Goal: Task Accomplishment & Management: Complete application form

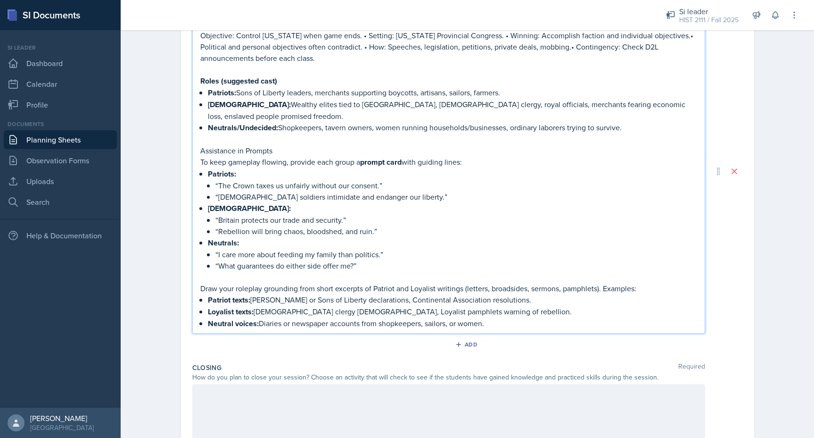
scroll to position [349, 0]
click at [372, 262] on p "“What guarantees do either side offer me?”" at bounding box center [456, 267] width 482 height 11
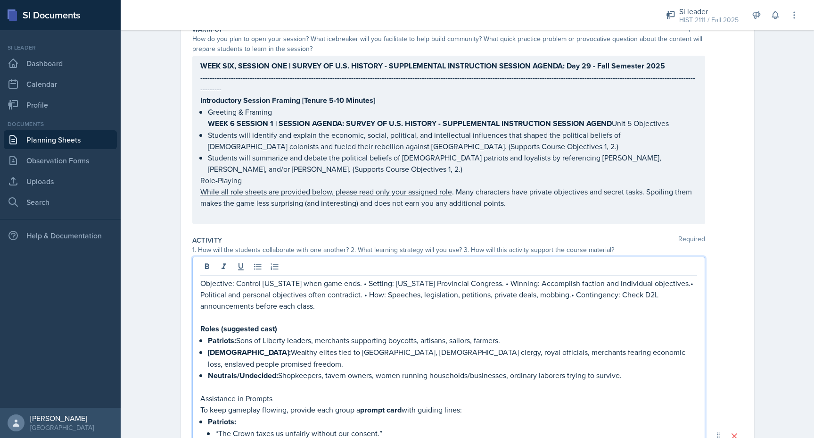
scroll to position [120, 0]
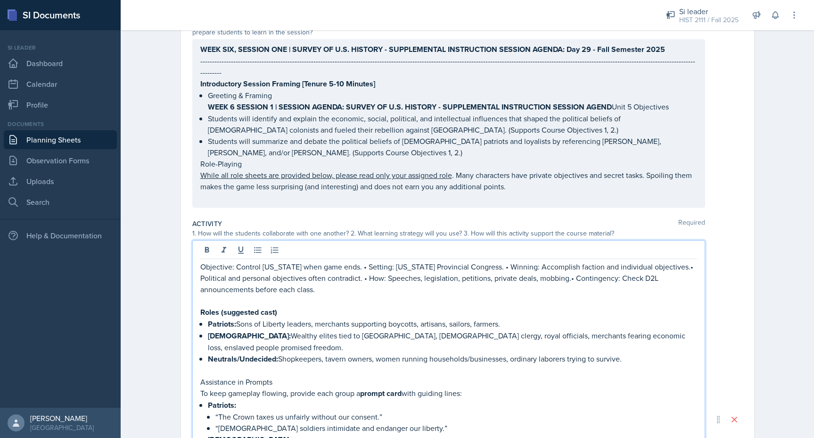
click at [518, 198] on p at bounding box center [448, 197] width 497 height 11
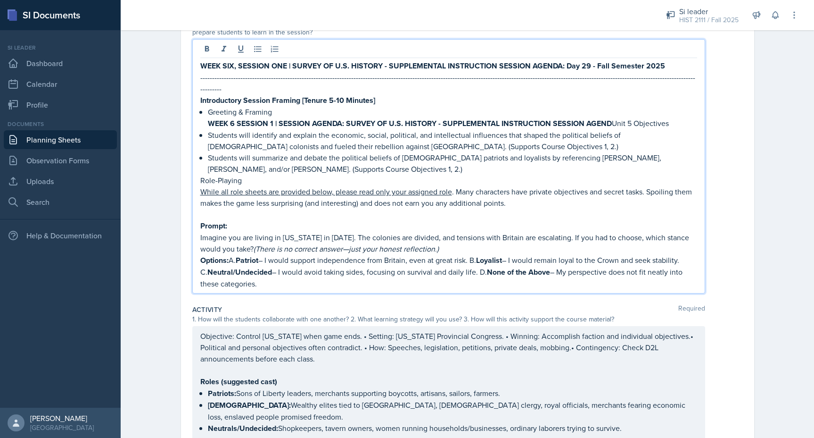
click at [231, 254] on p "Options: A. Patriot – I would support independence from Britain, even at great …" at bounding box center [448, 271] width 497 height 35
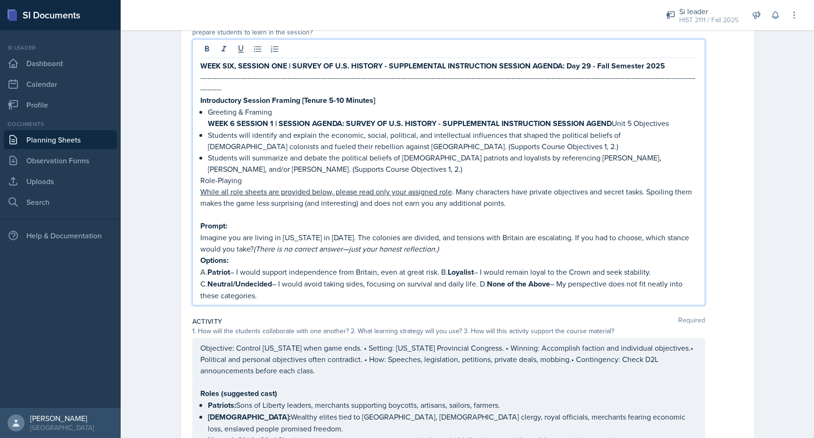
click at [445, 266] on p "A. Patriot – I would support independence from Britain, even at great risk. B. …" at bounding box center [448, 283] width 497 height 35
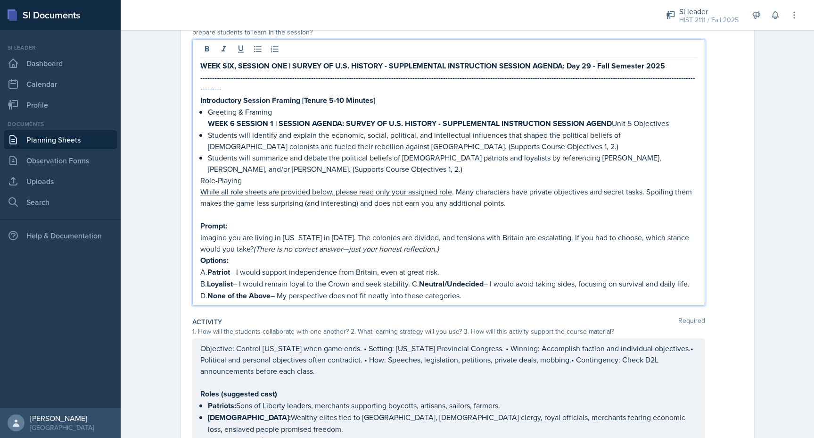
click at [416, 278] on p "B. Loyalist – I would remain loyal to the Crown and seek stability. C. Neutral/…" at bounding box center [448, 290] width 497 height 24
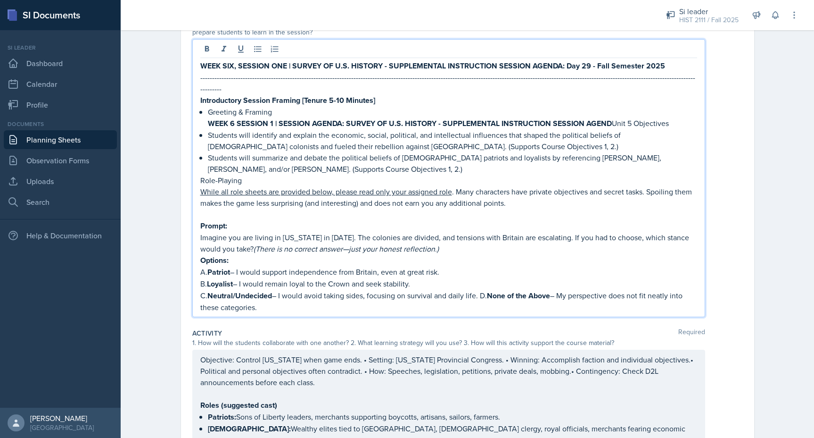
click at [484, 289] on p "C. Neutral/Undecided – I would avoid taking sides, focusing on survival and dai…" at bounding box center [448, 300] width 497 height 23
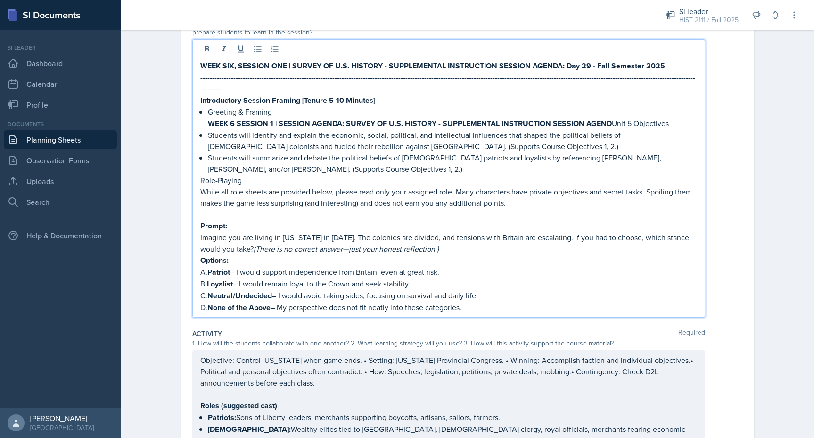
click at [235, 254] on p "Options:" at bounding box center [448, 260] width 497 height 12
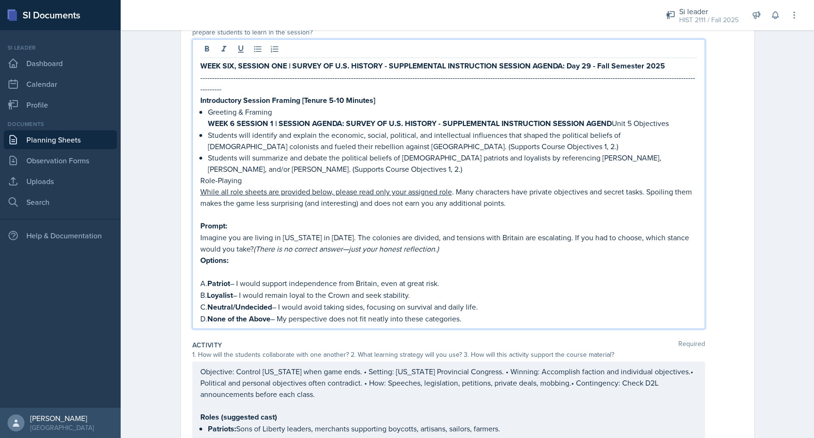
click at [235, 254] on p "Options:" at bounding box center [448, 260] width 497 height 12
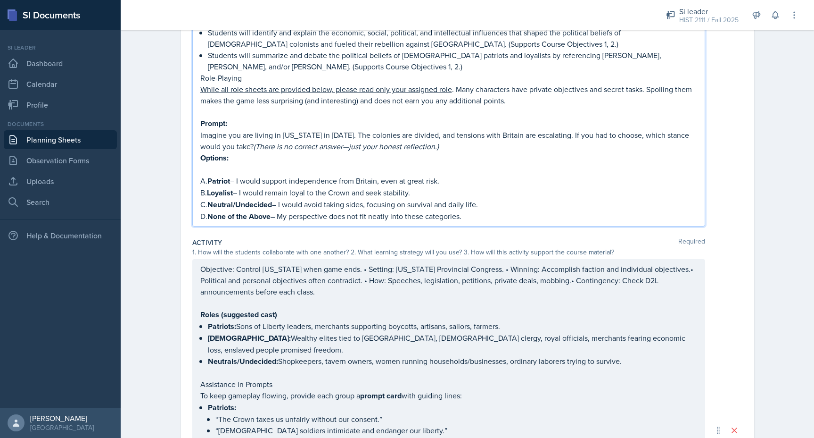
scroll to position [231, 0]
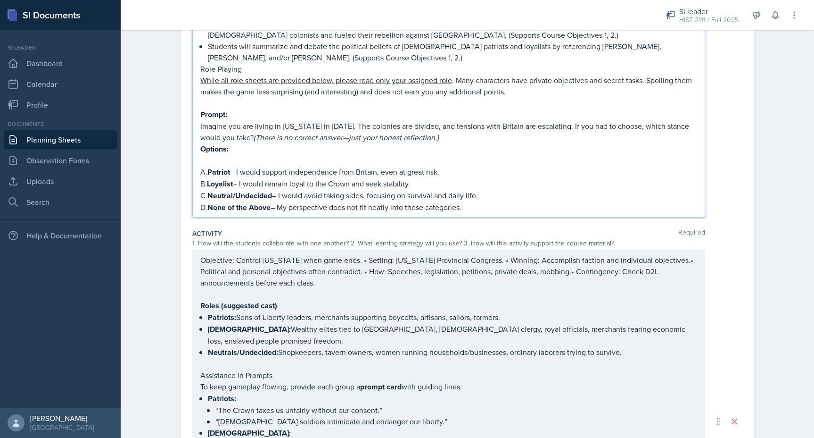
click at [201, 155] on p at bounding box center [448, 160] width 497 height 11
drag, startPoint x: 231, startPoint y: 139, endPoint x: 203, endPoint y: 139, distance: 28.3
click at [203, 143] on p "Options:" at bounding box center [448, 149] width 497 height 12
copy p "Options:"
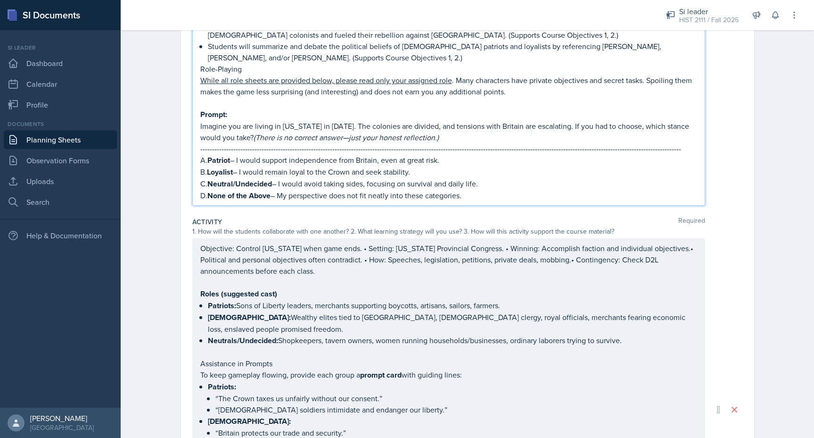
click at [199, 149] on div "WEEK SIX, SESSION ONE | SURVEY OF U.S. HISTORY - SUPPLEMENTAL INSTRUCTION SESSI…" at bounding box center [448, 67] width 513 height 278
drag, startPoint x: 450, startPoint y: 124, endPoint x: 422, endPoint y: 124, distance: 28.3
click at [422, 124] on p "Imagine you are living in New York in 1775. The colonies are divided, and tensi…" at bounding box center [448, 131] width 497 height 23
click at [201, 154] on p "A. Patriot – I would support independence from Britain, even at great risk." at bounding box center [448, 160] width 497 height 12
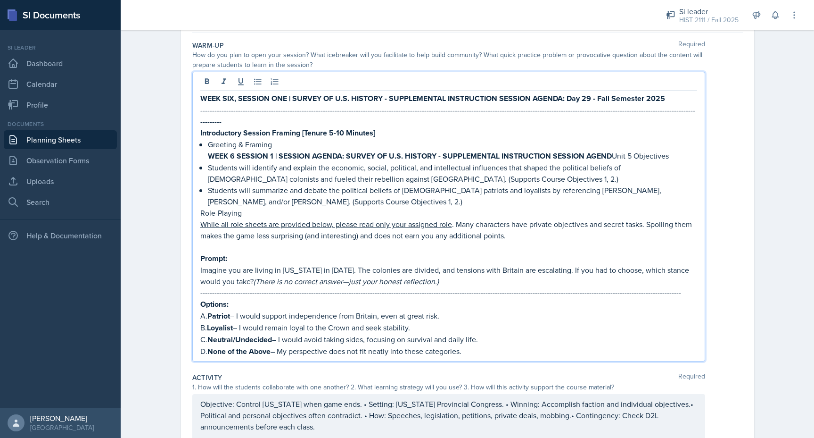
scroll to position [86, 0]
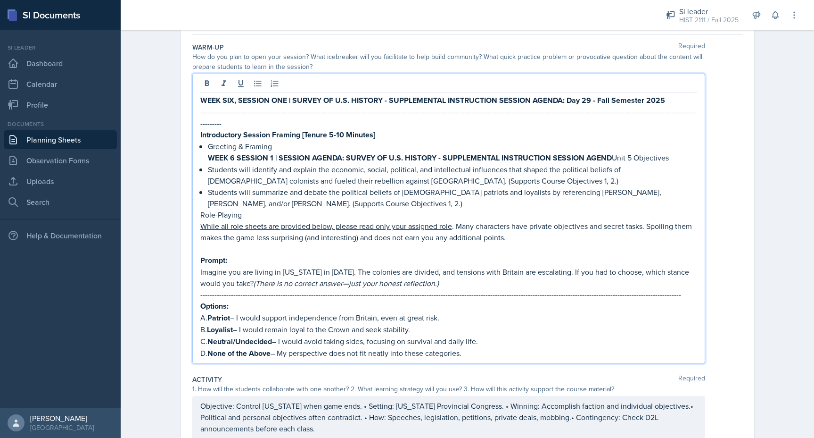
click at [208, 152] on strong "WEEK 6 SESSION 1 | SESSION AGENDA: SURVEY OF U.S. HISTORY - SUPPLEMENTAL INSTRU…" at bounding box center [410, 157] width 404 height 11
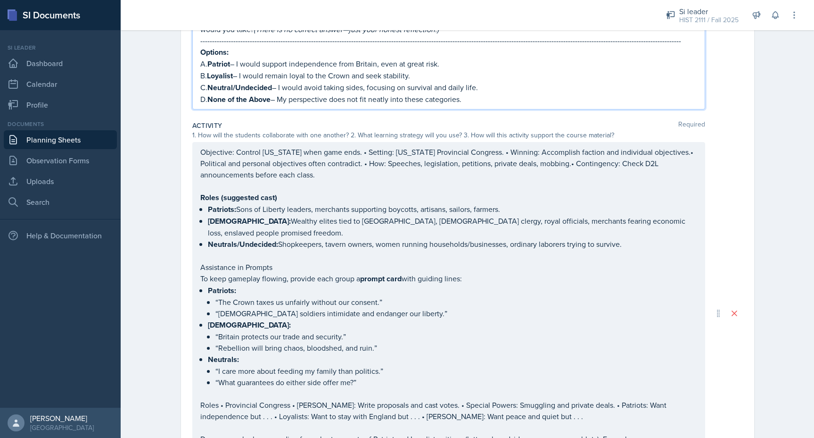
scroll to position [344, 0]
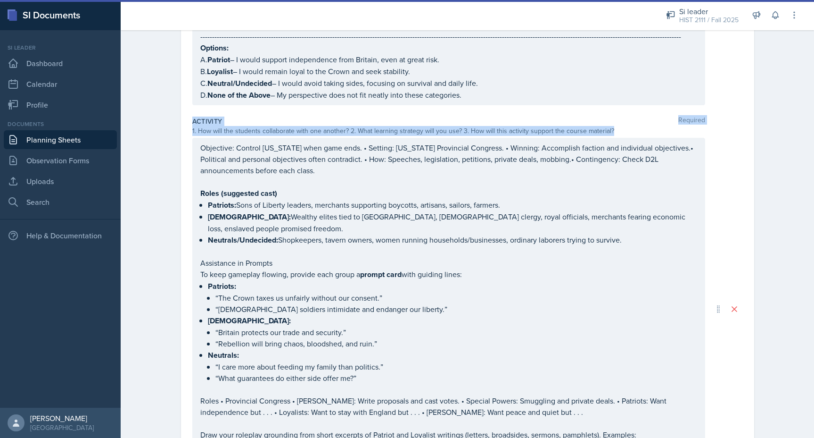
drag, startPoint x: 613, startPoint y: 117, endPoint x: 191, endPoint y: 107, distance: 422.1
click at [191, 107] on div "Date September 22nd, 2025 September 2025 31 1 2 3 4 5 6 7 8 9 10 11 12 13 14 15…" at bounding box center [467, 193] width 573 height 927
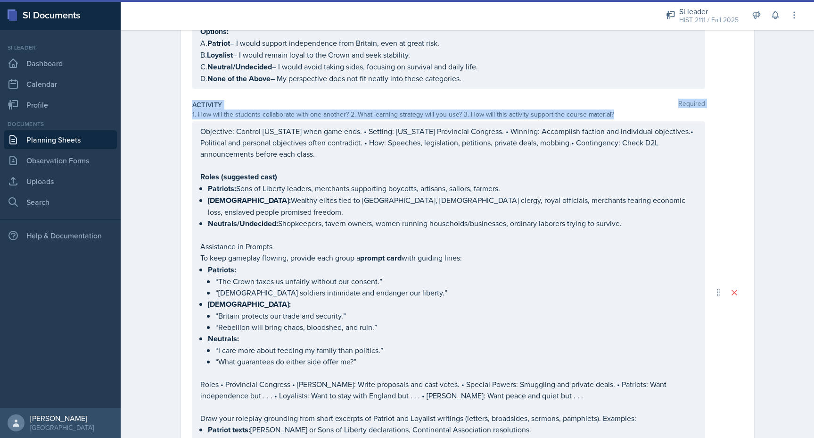
scroll to position [327, 0]
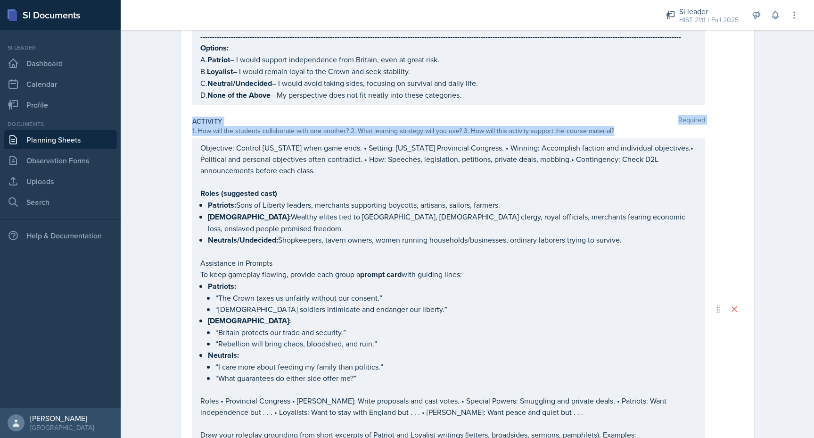
copy div "Activity Required 1. How will the students collaborate with one another? 2. Wha…"
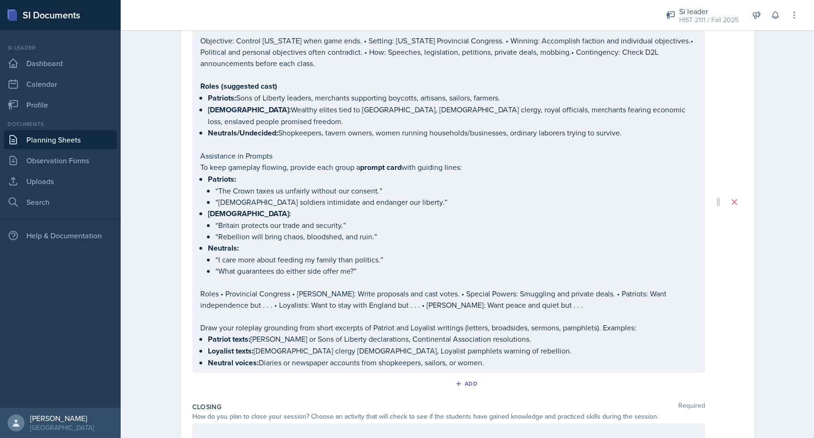
scroll to position [451, 0]
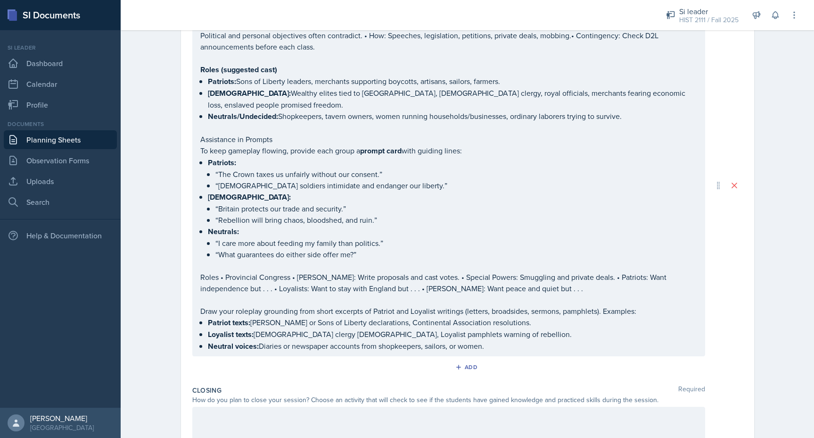
click at [378, 260] on p at bounding box center [448, 265] width 497 height 11
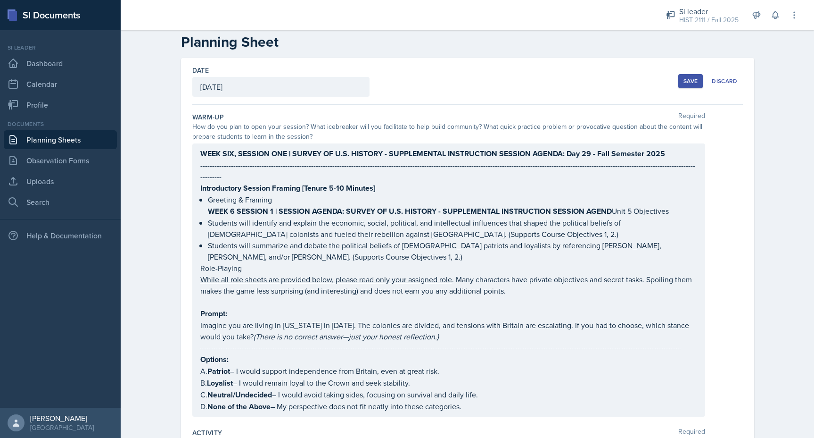
scroll to position [0, 0]
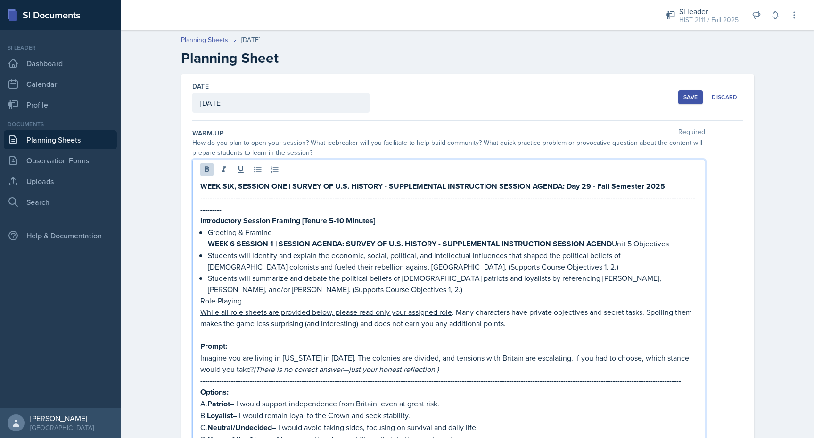
click at [568, 171] on div "WEEK SIX, SESSION ONE | SURVEY OF U.S. HISTORY - SUPPLEMENTAL INSTRUCTION SESSI…" at bounding box center [448, 303] width 513 height 289
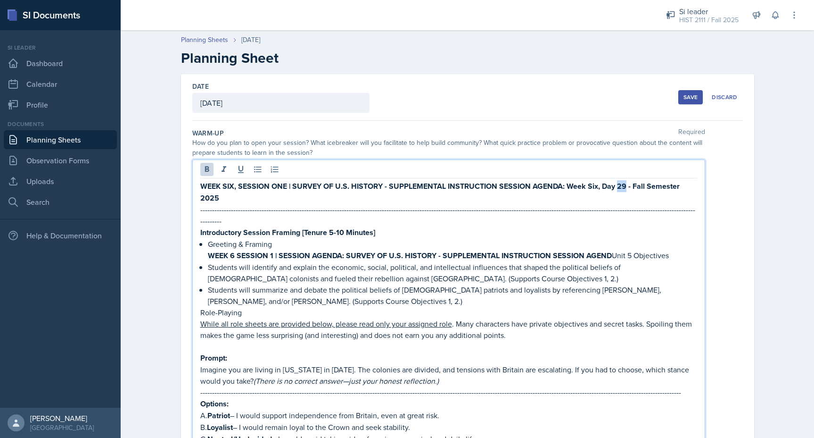
drag, startPoint x: 626, startPoint y: 186, endPoint x: 618, endPoint y: 186, distance: 8.0
click at [618, 186] on strong "WEEK SIX, SESSION ONE | SURVEY OF U.S. HISTORY - SUPPLEMENTAL INSTRUCTION SESSI…" at bounding box center [440, 192] width 481 height 23
drag, startPoint x: 382, startPoint y: 220, endPoint x: 199, endPoint y: 216, distance: 183.4
click at [199, 216] on div "WEEK SIX, SESSION ONE | SURVEY OF U.S. HISTORY - SUPPLEMENTAL INSTRUCTION SESSI…" at bounding box center [448, 309] width 513 height 301
copy strong "Introductory Session Framing [Tenure 5-10 Minutes]"
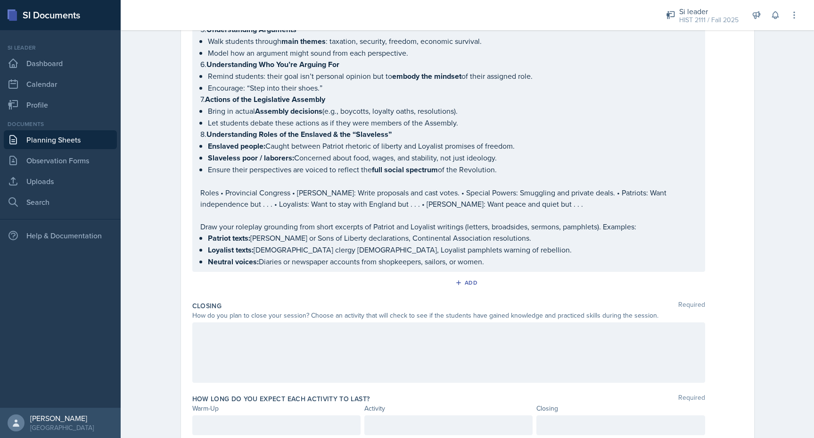
scroll to position [892, 0]
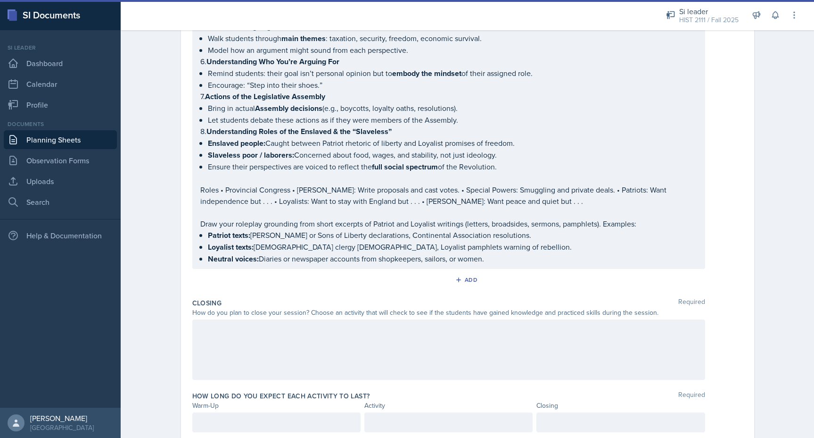
click at [206, 412] on div at bounding box center [276, 422] width 168 height 20
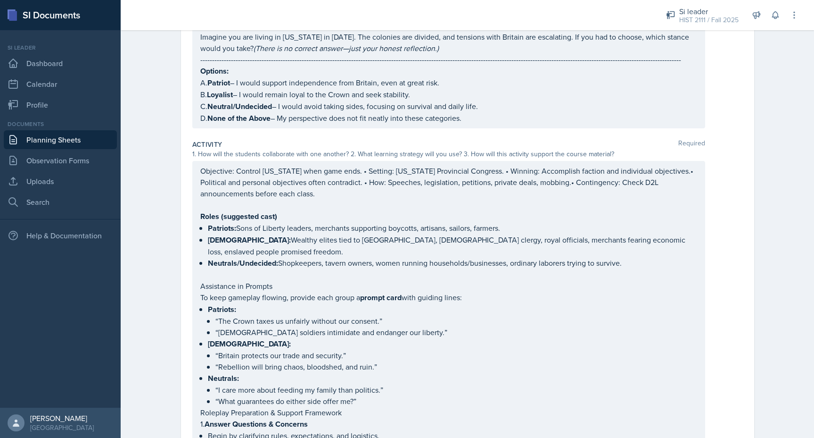
scroll to position [173, 0]
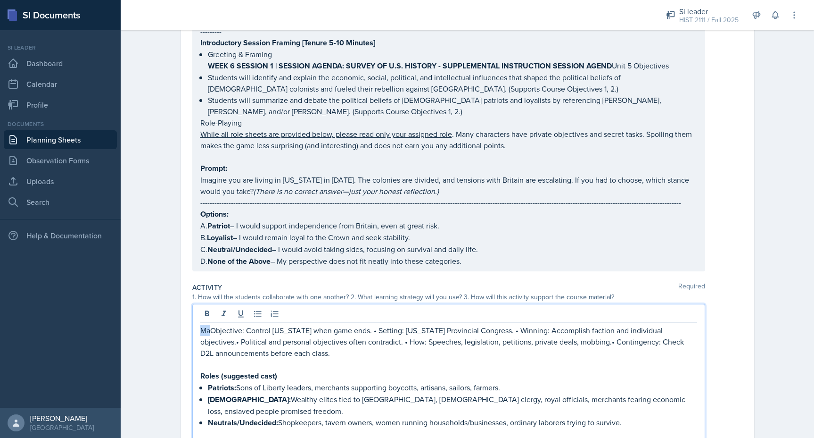
drag, startPoint x: 209, startPoint y: 318, endPoint x: 201, endPoint y: 318, distance: 8.5
click at [201, 324] on p "MaObjective: Control New York when game ends. • Setting: New York Provincial Co…" at bounding box center [448, 341] width 497 height 34
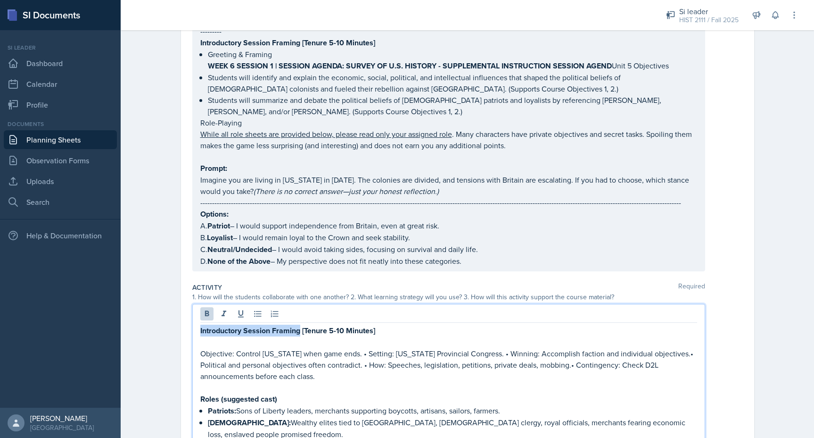
drag, startPoint x: 299, startPoint y: 321, endPoint x: 197, endPoint y: 320, distance: 102.3
click at [285, 325] on strong "Activity Session [Tenure 5-10 Minutes]" at bounding box center [264, 330] width 129 height 11
click at [287, 325] on strong "Activity Session [Tenure 5-10 Minutes]" at bounding box center [264, 330] width 129 height 11
click at [298, 325] on strong "Activity Session [Tenure 30-10 Minutes]" at bounding box center [266, 330] width 133 height 11
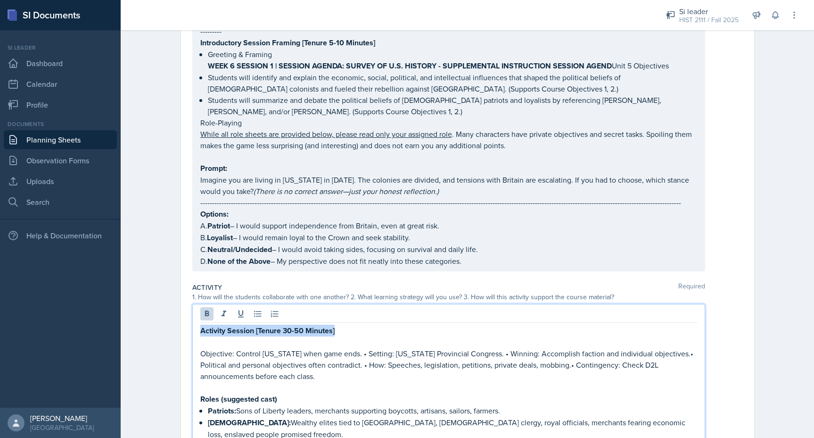
drag, startPoint x: 349, startPoint y: 321, endPoint x: 193, endPoint y: 315, distance: 156.2
copy strong "Activity Session [Tenure 30-50 Minutes]"
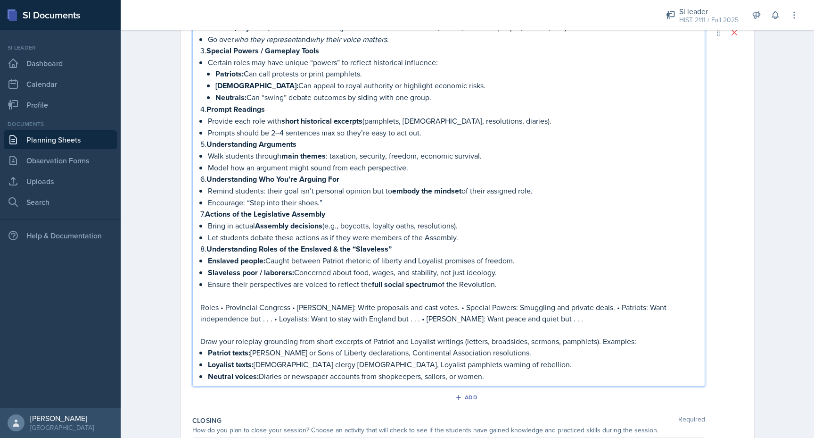
scroll to position [926, 0]
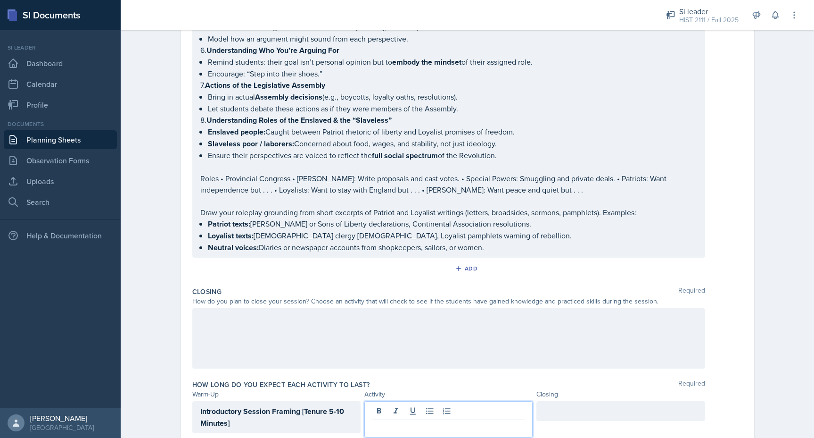
click at [381, 401] on div at bounding box center [448, 419] width 168 height 36
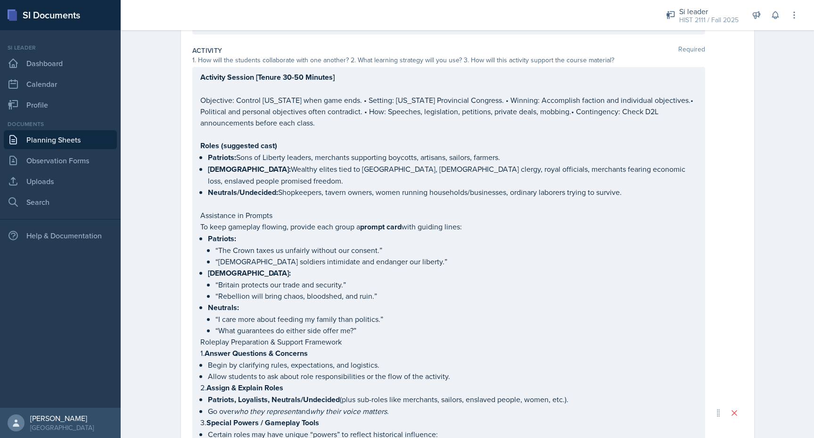
scroll to position [408, 0]
drag, startPoint x: 199, startPoint y: 67, endPoint x: 330, endPoint y: 370, distance: 329.6
click at [330, 370] on div "Activity Session [Tenure 30-50 Minutes] Objective: Control New York when game e…" at bounding box center [448, 414] width 513 height 691
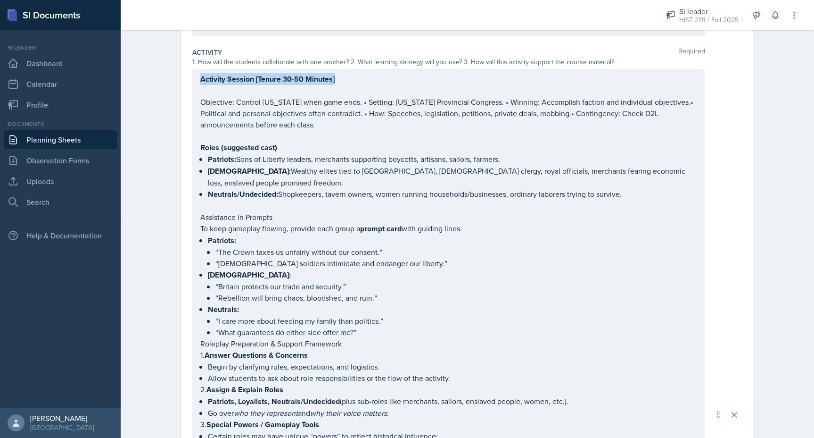
scroll to position [424, 0]
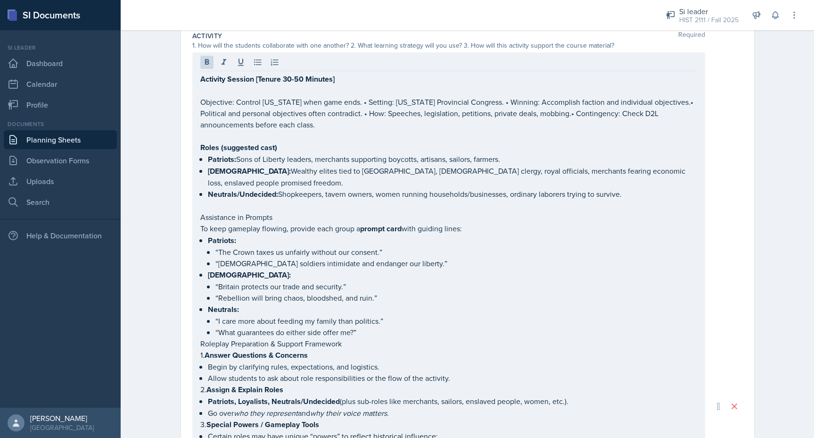
click at [199, 67] on div "Activity Session [Tenure 30-50 Minutes] Objective: Control New York when game e…" at bounding box center [448, 405] width 513 height 707
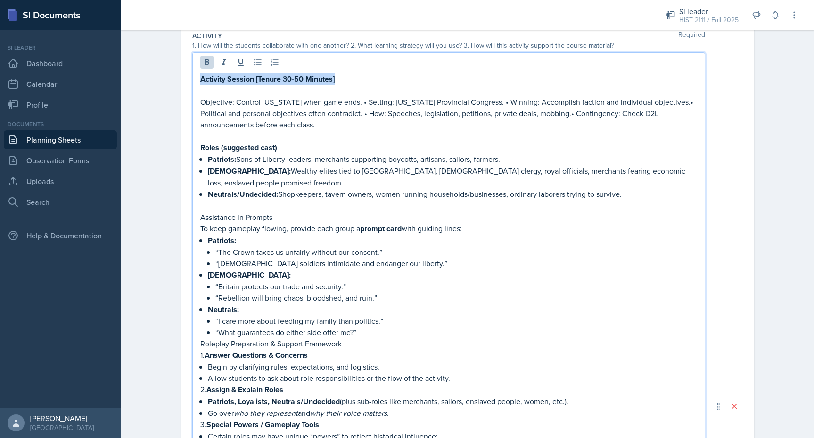
click at [202, 74] on strong "Activity Session [Tenure 30-50 Minutes]" at bounding box center [267, 79] width 134 height 11
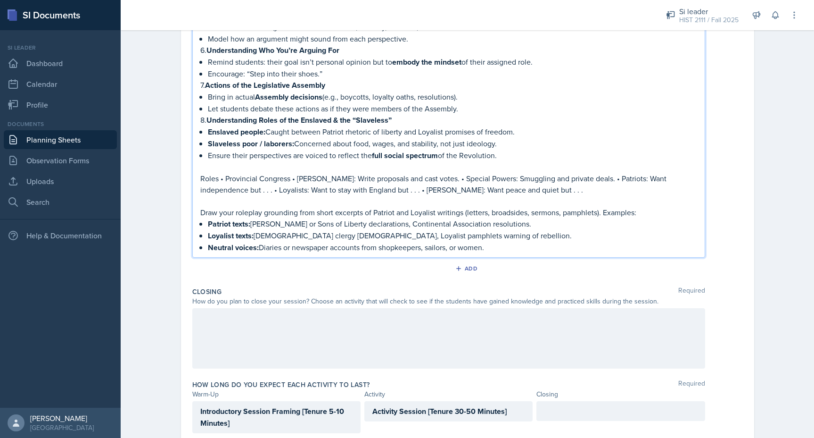
drag, startPoint x: 202, startPoint y: 66, endPoint x: 487, endPoint y: 256, distance: 342.3
copy div "Activity Session [Tenure 30-50 Minutes] Objective: Control New York when game e…"
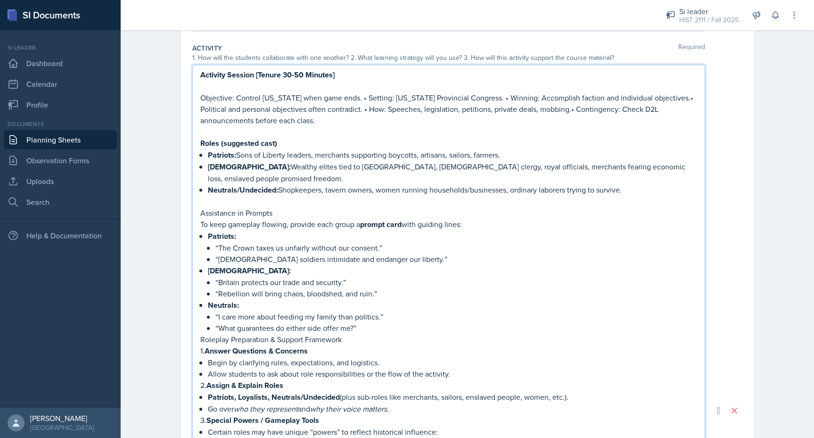
click at [341, 276] on p "“Britain protects our trade and security.”" at bounding box center [456, 281] width 482 height 11
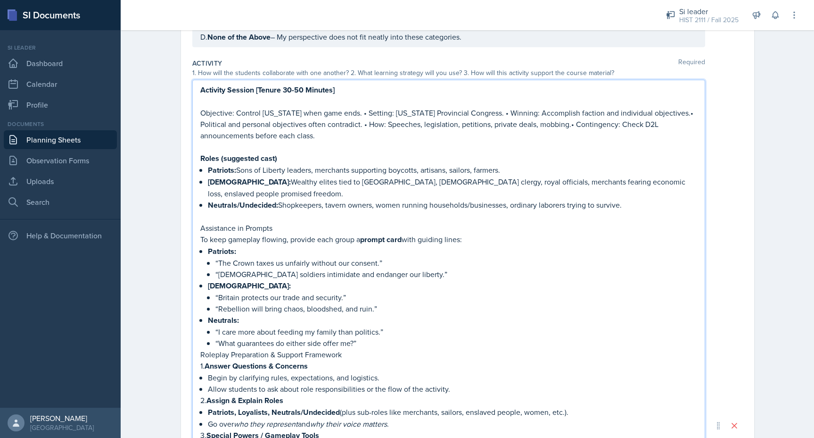
scroll to position [408, 0]
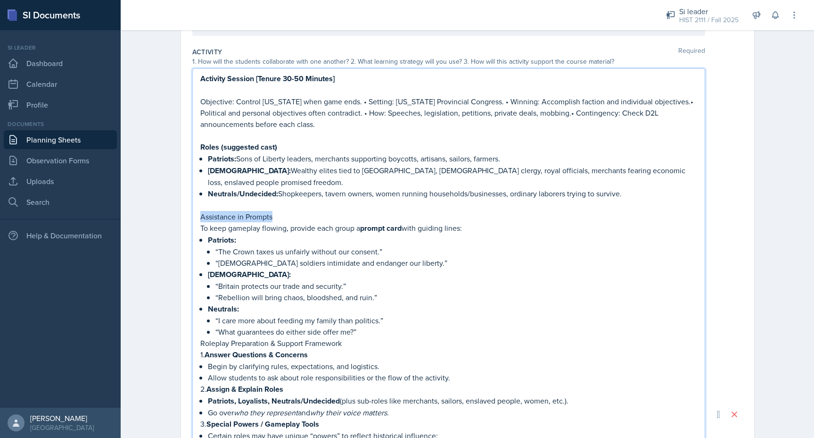
drag, startPoint x: 277, startPoint y: 187, endPoint x: 190, endPoint y: 187, distance: 86.3
click at [190, 187] on div "Date September 22nd, 2025 September 2025 31 1 2 3 4 5 6 7 8 9 10 11 12 13 14 15…" at bounding box center [467, 308] width 573 height 1284
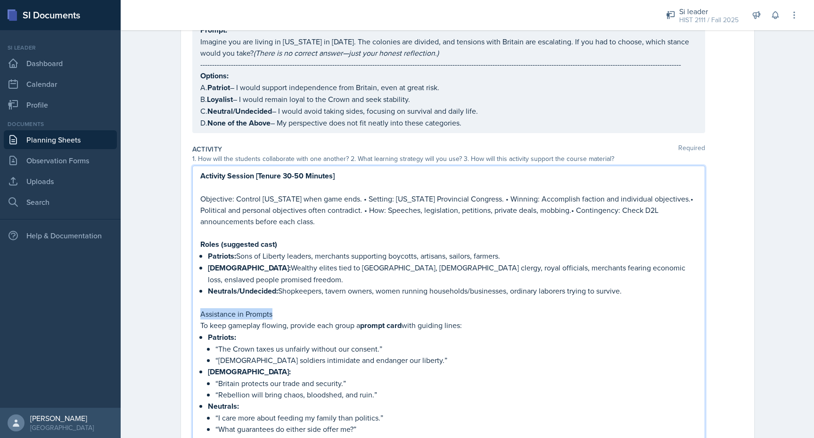
scroll to position [242, 0]
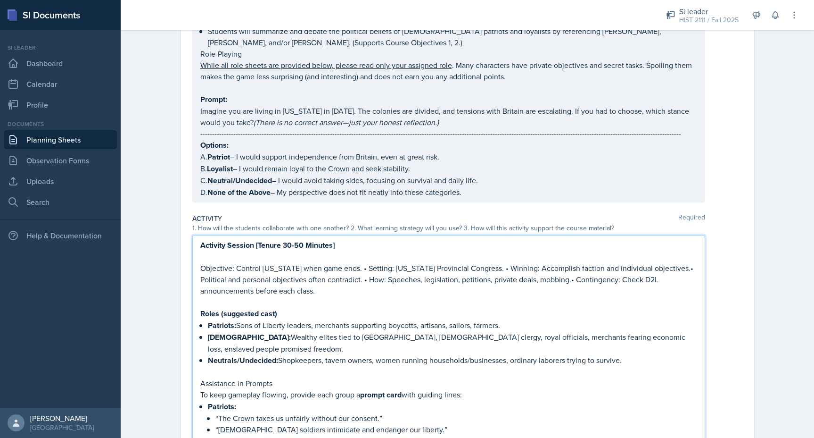
click at [270, 388] on p "To keep gameplay flowing, provide each group a prompt card with guiding lines:" at bounding box center [448, 394] width 497 height 12
click at [279, 377] on p "Assistance in Prompts" at bounding box center [448, 382] width 497 height 11
click at [252, 377] on p "Assistance in Prompts" at bounding box center [448, 382] width 497 height 11
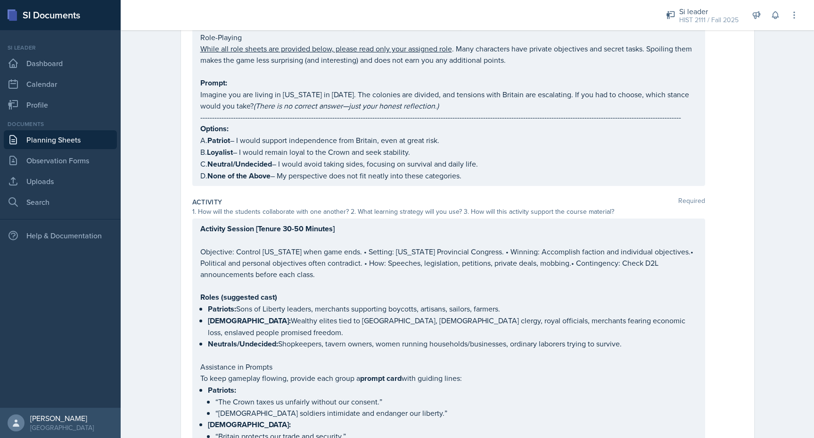
click at [216, 250] on p "Objective: Control [US_STATE] when game ends. • Setting: [US_STATE] Provincial …" at bounding box center [448, 263] width 497 height 34
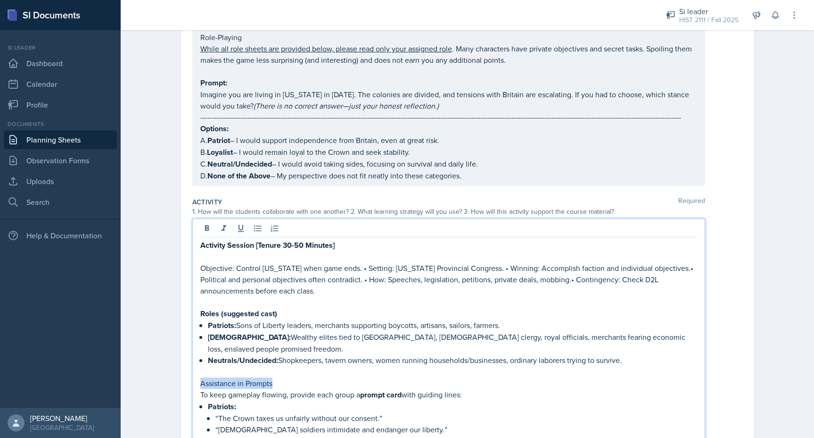
drag, startPoint x: 294, startPoint y: 359, endPoint x: 185, endPoint y: 356, distance: 108.9
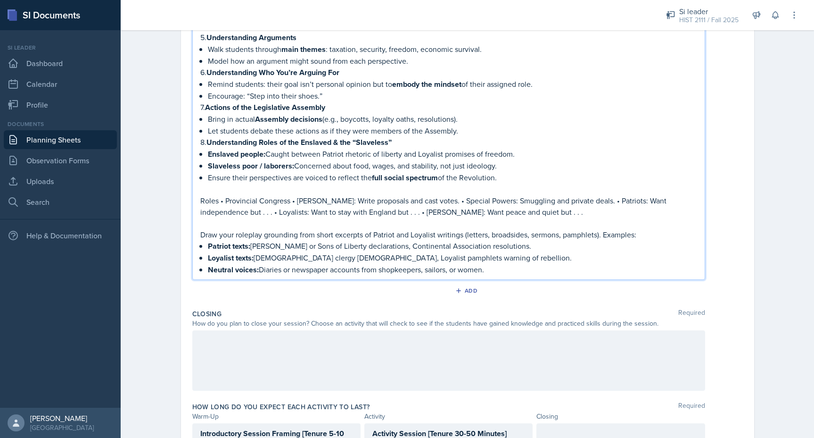
scroll to position [898, 0]
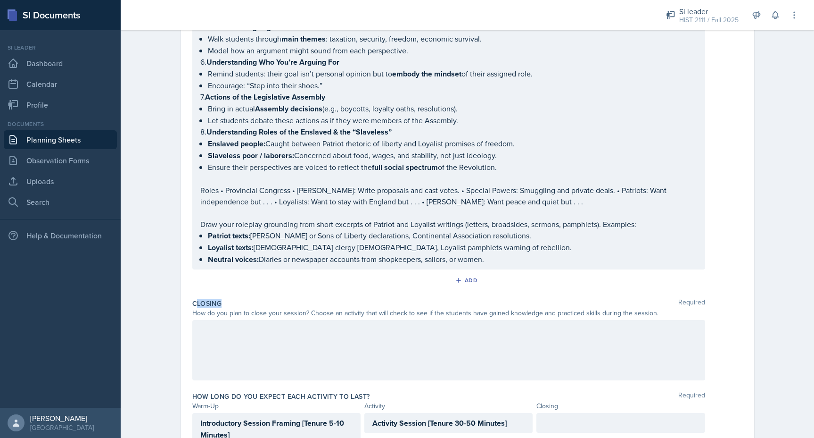
drag, startPoint x: 232, startPoint y: 266, endPoint x: 194, endPoint y: 266, distance: 37.7
click at [194, 298] on div "Closing Required" at bounding box center [467, 302] width 551 height 9
click at [227, 298] on div "Closing Required" at bounding box center [467, 302] width 551 height 9
drag, startPoint x: 227, startPoint y: 271, endPoint x: 179, endPoint y: 271, distance: 47.6
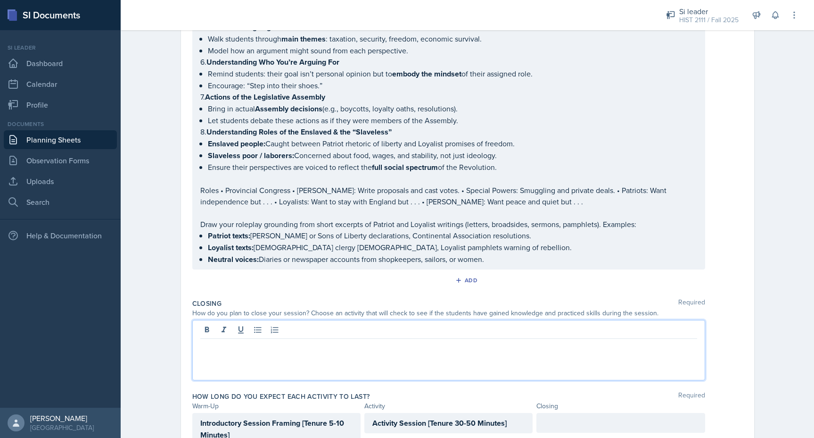
scroll to position [910, 0]
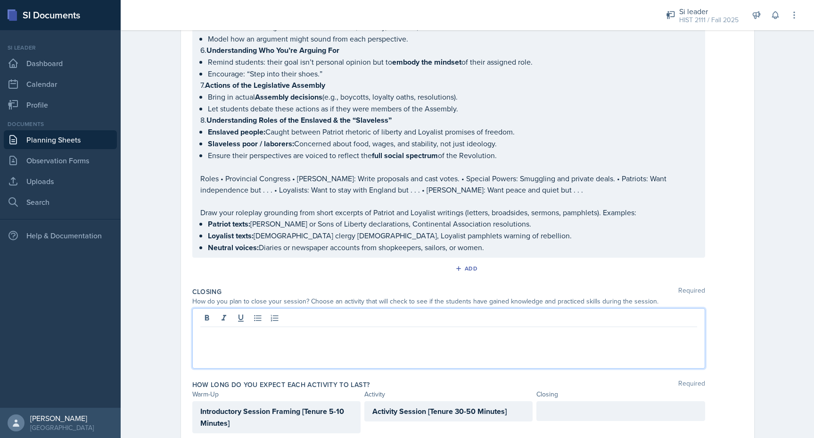
click at [213, 308] on div at bounding box center [448, 338] width 513 height 60
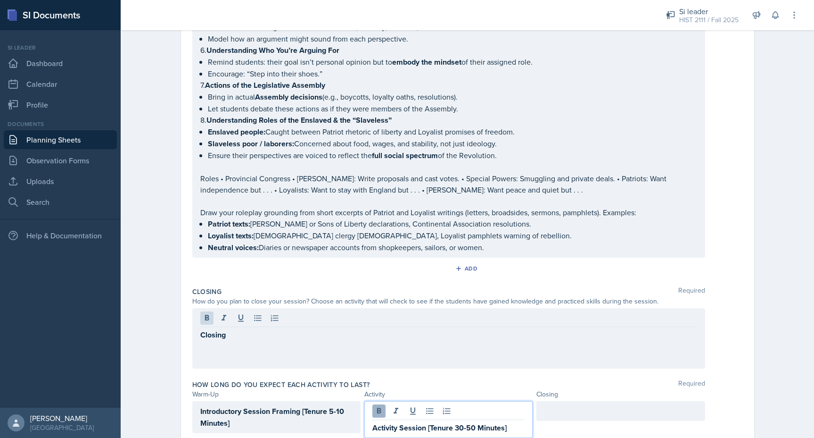
drag, startPoint x: 399, startPoint y: 377, endPoint x: 374, endPoint y: 377, distance: 25.5
click at [374, 401] on div "Activity Session [Tenure 30-50 Minutes]" at bounding box center [448, 419] width 168 height 37
drag, startPoint x: 398, startPoint y: 396, endPoint x: 376, endPoint y: 394, distance: 22.2
click at [377, 422] on strong "Activity Session [Tenure 30-50 Minutes]" at bounding box center [439, 427] width 134 height 11
click at [373, 422] on strong "Activity Session [Tenure 30-50 Minutes]" at bounding box center [439, 427] width 134 height 11
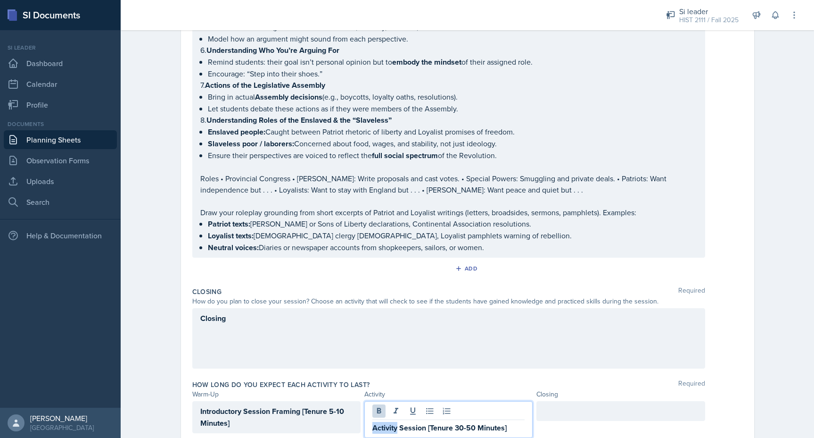
drag, startPoint x: 373, startPoint y: 394, endPoint x: 387, endPoint y: 394, distance: 14.1
click at [387, 422] on strong "Activity Session [Tenure 30-50 Minutes]" at bounding box center [439, 427] width 134 height 11
copy strong "Activity"
click at [268, 308] on div "Closing" at bounding box center [448, 338] width 513 height 60
drag, startPoint x: 514, startPoint y: 376, endPoint x: 428, endPoint y: 379, distance: 86.3
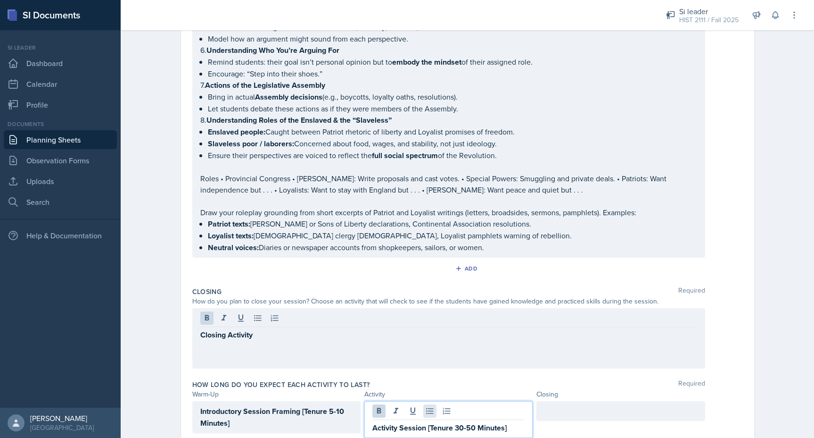
click at [428, 401] on div "Activity Session [Tenure 30-50 Minutes]" at bounding box center [448, 419] width 168 height 37
drag, startPoint x: 428, startPoint y: 395, endPoint x: 531, endPoint y: 394, distance: 103.3
click at [531, 401] on div "Activity Session [Tenure 30-50 Minutes]" at bounding box center [448, 419] width 168 height 37
copy strong "[Tenure 30-50 Minutes]"
click at [303, 308] on div "Closing Activity" at bounding box center [448, 338] width 513 height 60
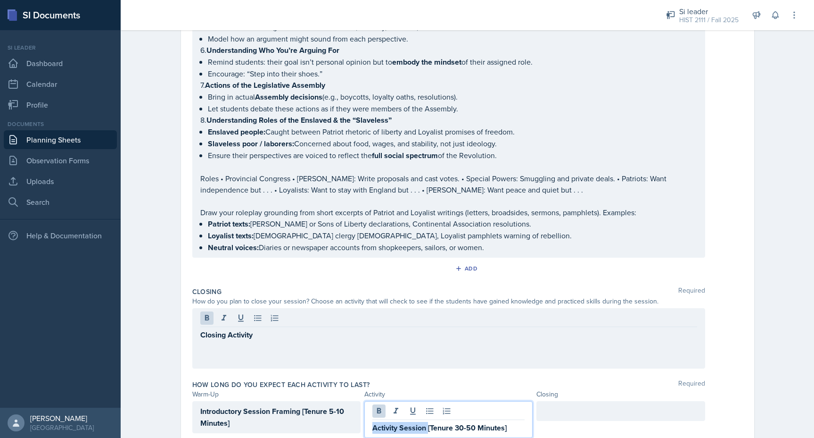
drag, startPoint x: 512, startPoint y: 380, endPoint x: 428, endPoint y: 392, distance: 84.4
click at [428, 421] on p "Activity Session [Tenure 30-50 Minutes]" at bounding box center [448, 427] width 152 height 12
click at [429, 422] on strong "Activity Session [Tenure 30-50 Minutes]" at bounding box center [439, 427] width 134 height 11
drag, startPoint x: 429, startPoint y: 395, endPoint x: 517, endPoint y: 395, distance: 88.2
click at [517, 421] on p "Activity Session [Tenure 30-50 Minutes]" at bounding box center [448, 427] width 152 height 12
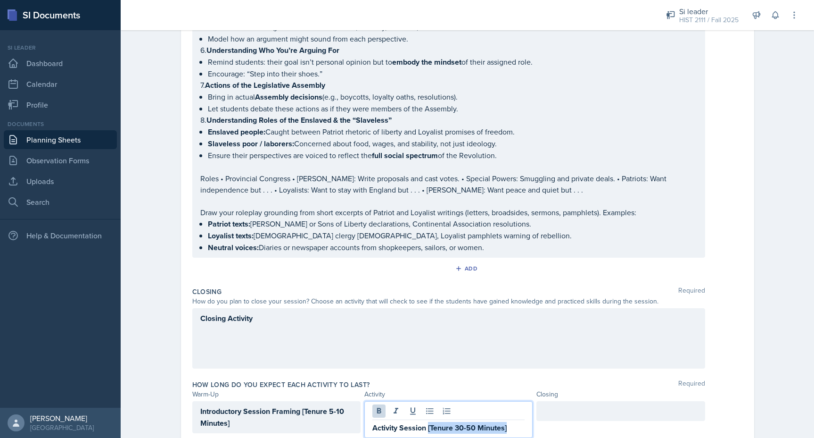
copy strong "[Tenure 30-50 Minutes]"
click at [551, 401] on div at bounding box center [621, 419] width 168 height 37
click at [551, 401] on div at bounding box center [621, 411] width 168 height 20
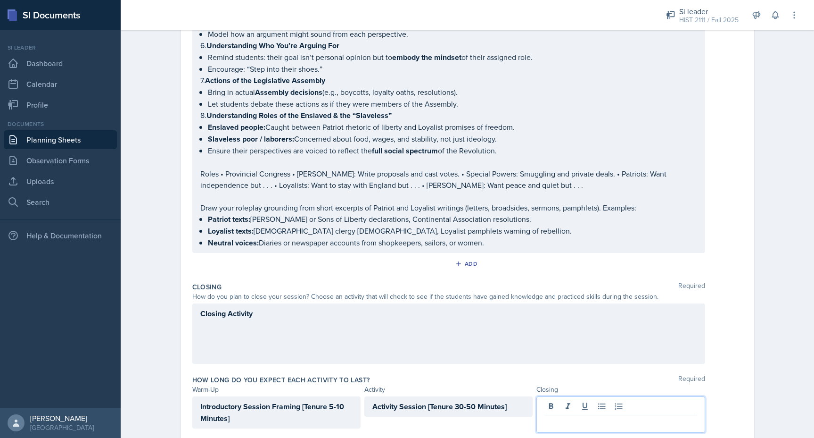
paste div
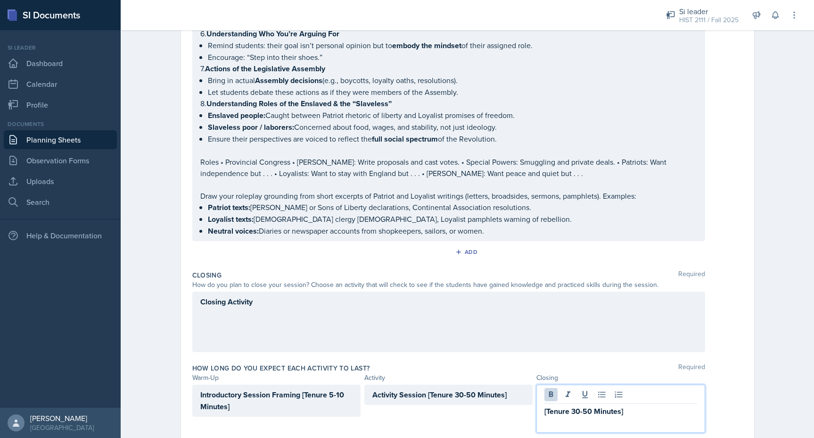
click at [580, 405] on strong "[Tenure 30-50 Minutes]" at bounding box center [584, 410] width 79 height 11
click at [587, 405] on strong "[Tenure 10-50 Minutes]" at bounding box center [584, 410] width 78 height 11
drag, startPoint x: 644, startPoint y: 382, endPoint x: 534, endPoint y: 382, distance: 110.3
click at [534, 384] on div "Introductory Session Framing [Tenure 5-10 Minutes] Activity Session [Tenure 30-…" at bounding box center [448, 408] width 513 height 48
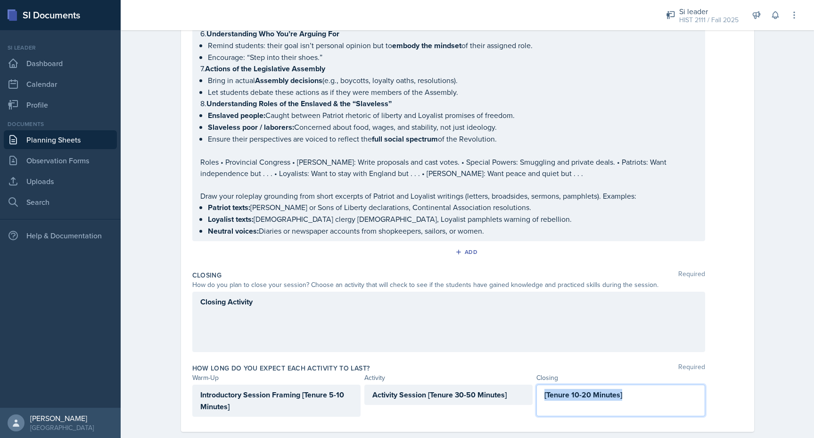
scroll to position [910, 0]
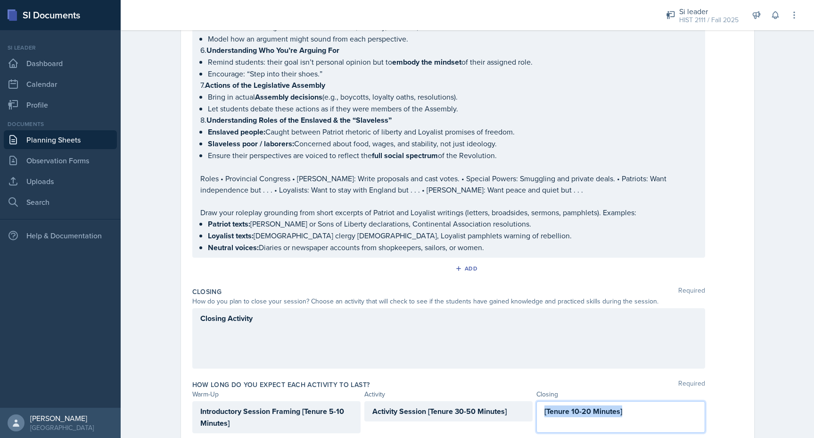
copy strong "[Tenure 10-20 Minutes]"
click at [277, 308] on div "Closing Activity" at bounding box center [448, 338] width 513 height 60
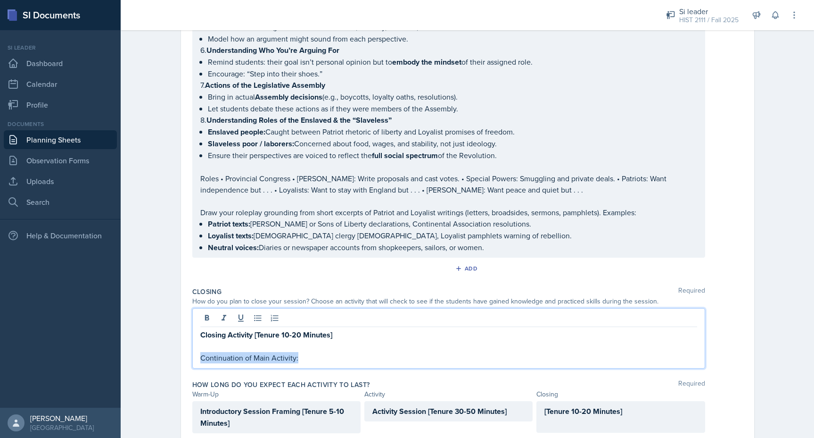
drag, startPoint x: 258, startPoint y: 324, endPoint x: 183, endPoint y: 324, distance: 75.0
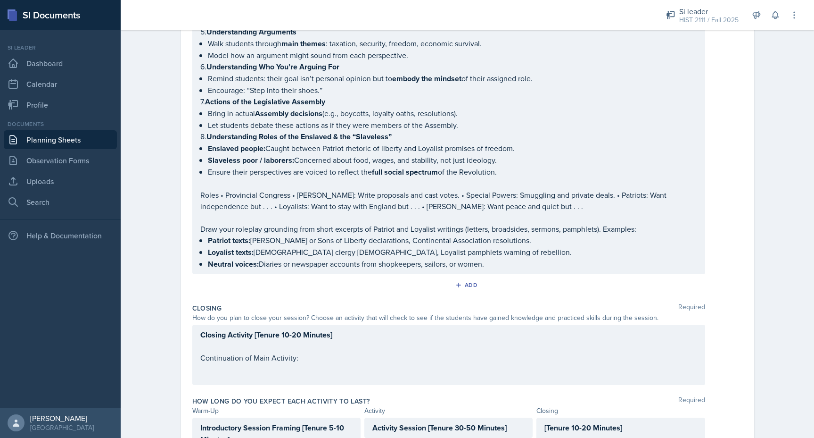
click at [207, 278] on div "Add" at bounding box center [467, 287] width 551 height 18
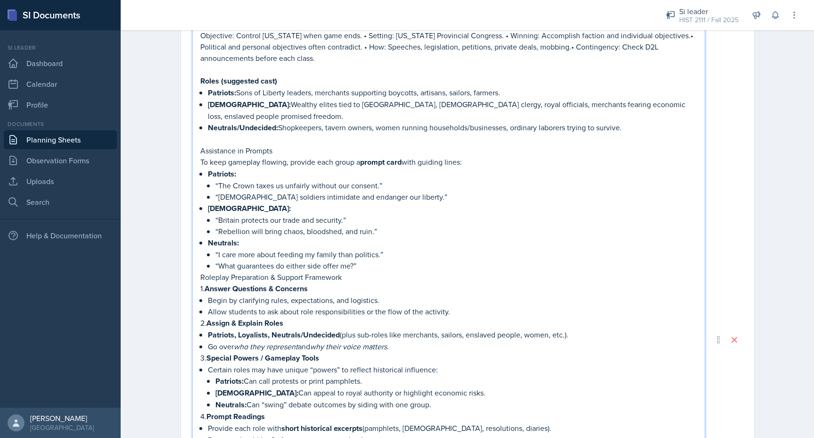
click at [219, 225] on p "“Rebellion will bring chaos, bloodshed, and ruin.”" at bounding box center [456, 230] width 482 height 11
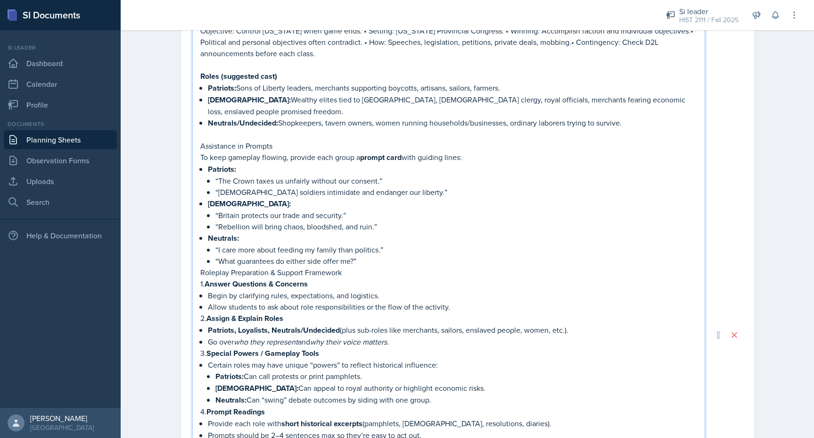
scroll to position [496, 0]
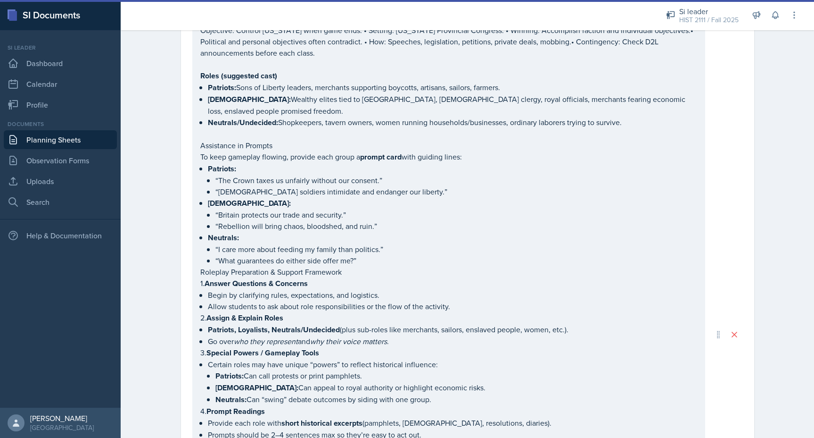
drag, startPoint x: 199, startPoint y: 119, endPoint x: 345, endPoint y: 307, distance: 237.9
click at [346, 307] on div "Activity Session [Tenure 30-50 Minutes] Objective: Control New York when game e…" at bounding box center [448, 334] width 513 height 707
drag, startPoint x: 199, startPoint y: 120, endPoint x: 294, endPoint y: 259, distance: 168.6
click at [294, 259] on div "Activity Session [Tenure 30-50 Minutes] Objective: Control New York when game e…" at bounding box center [448, 334] width 513 height 707
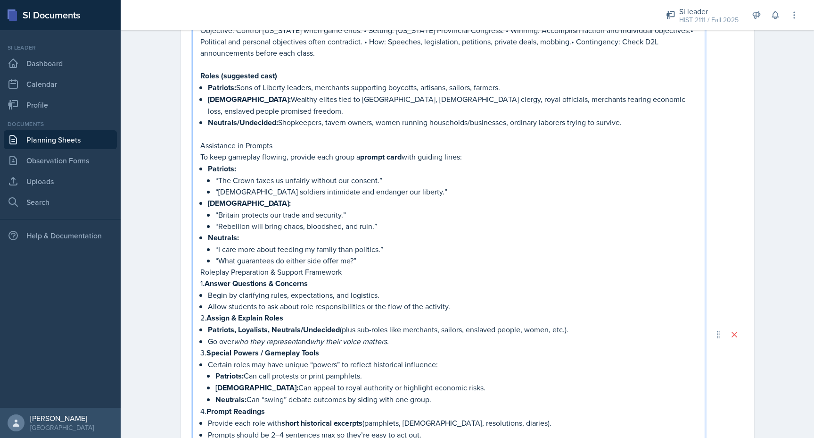
click at [200, 140] on p "Assistance in Prompts" at bounding box center [448, 145] width 497 height 11
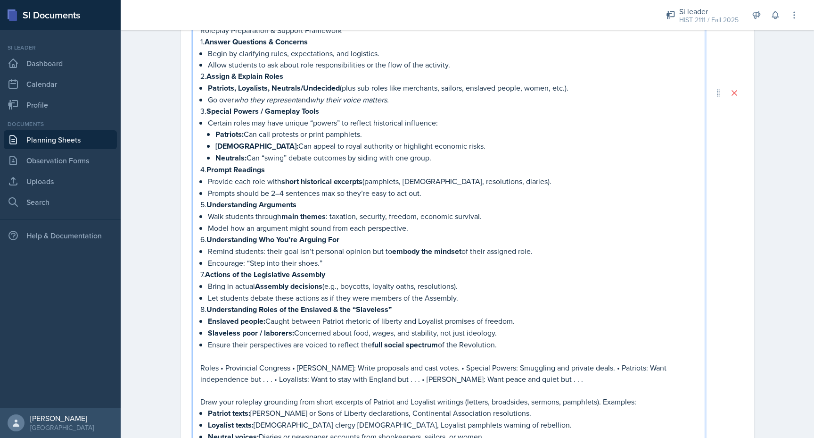
scroll to position [786, 0]
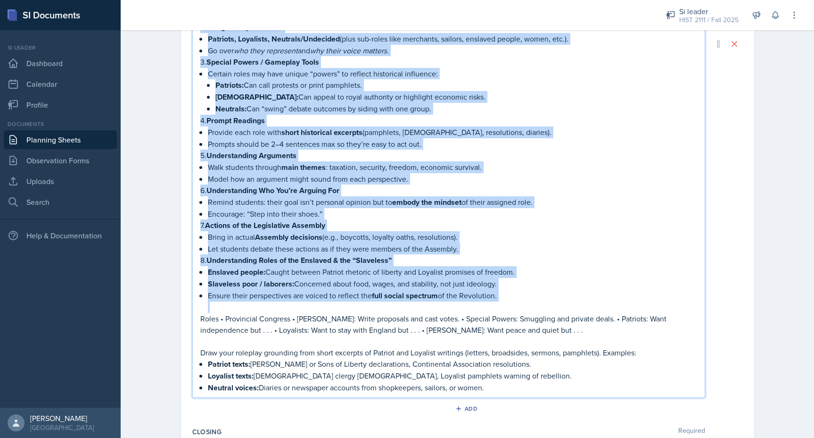
drag, startPoint x: 200, startPoint y: 121, endPoint x: 335, endPoint y: 273, distance: 203.4
click at [335, 273] on div "Activity Session [Tenure 30-50 Minutes] Objective: Control [US_STATE] when game…" at bounding box center [448, 52] width 497 height 682
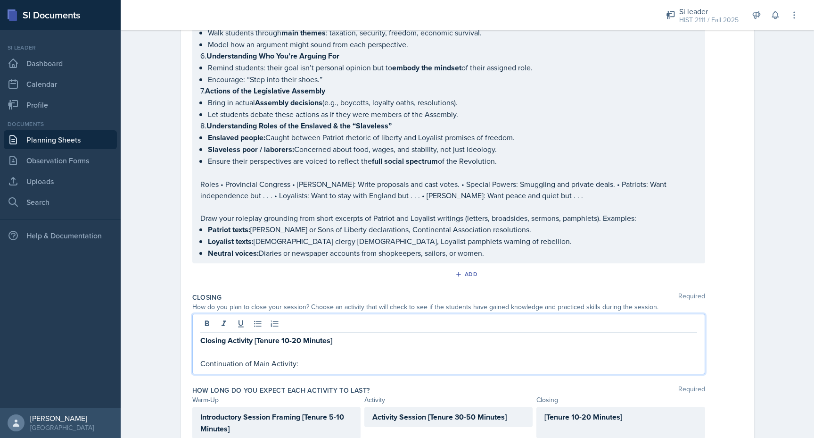
click at [321, 357] on p "Continuation of Main Activity:" at bounding box center [448, 362] width 497 height 11
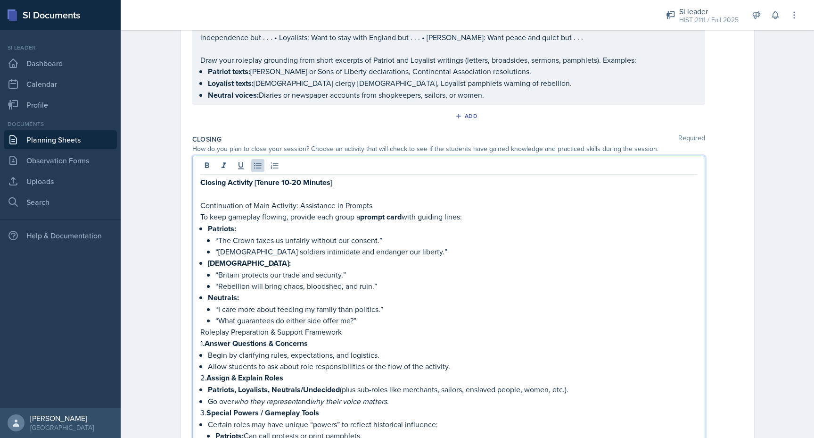
scroll to position [926, 0]
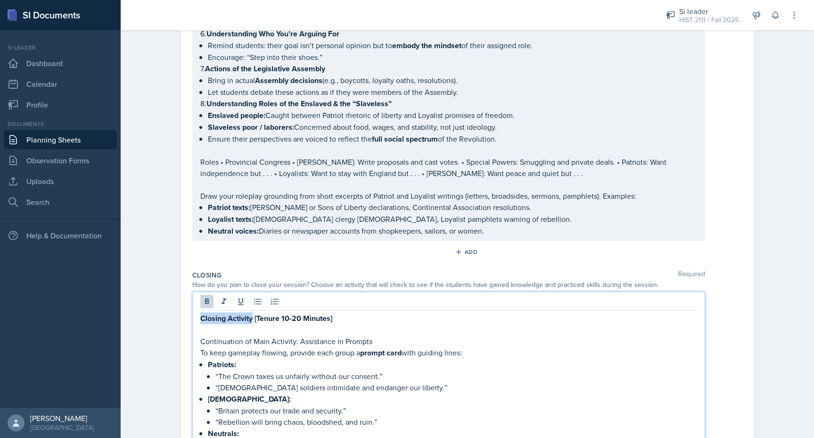
drag, startPoint x: 252, startPoint y: 285, endPoint x: 201, endPoint y: 285, distance: 51.4
click at [201, 313] on strong "Closing Activity [Tenure 10-20 Minutes]" at bounding box center [266, 318] width 132 height 11
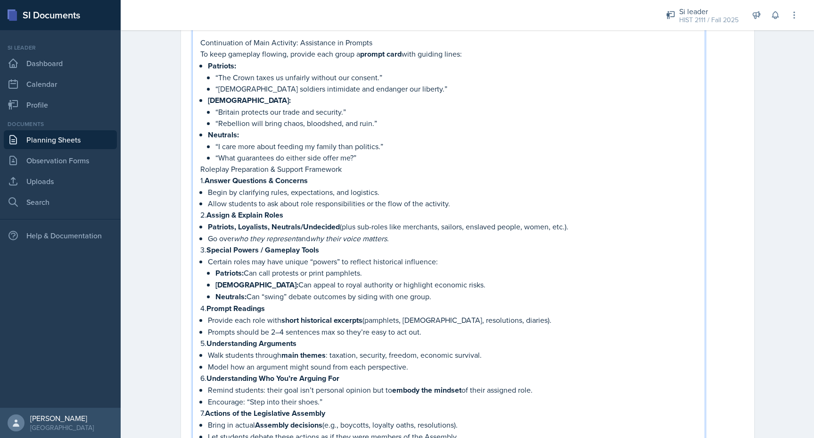
scroll to position [1355, 0]
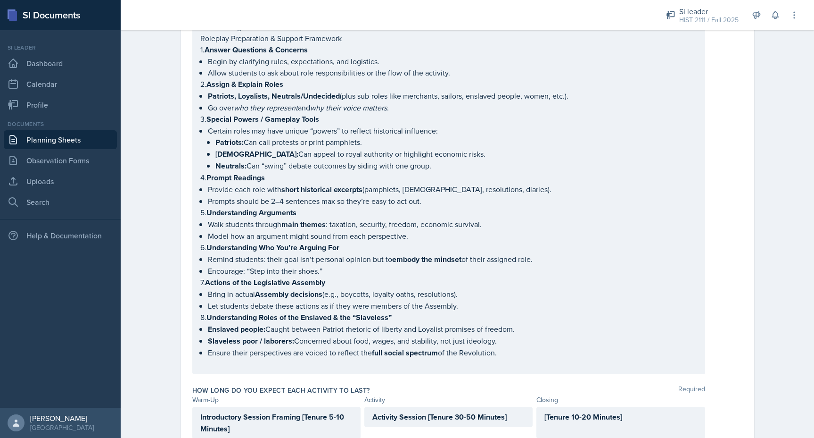
click at [543, 406] on div "[Tenure 10-20 Minutes]" at bounding box center [621, 422] width 168 height 32
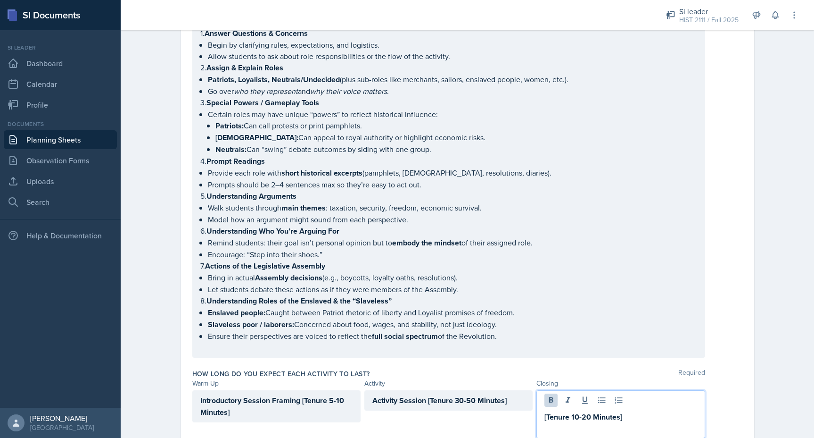
click at [543, 390] on div "[Tenure 10-20 Minutes]" at bounding box center [621, 414] width 168 height 48
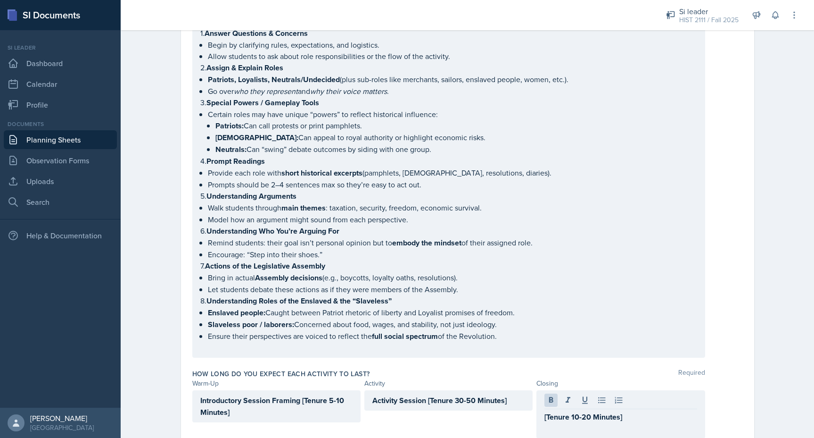
click at [543, 390] on div "[Tenure 10-20 Minutes]" at bounding box center [621, 414] width 168 height 48
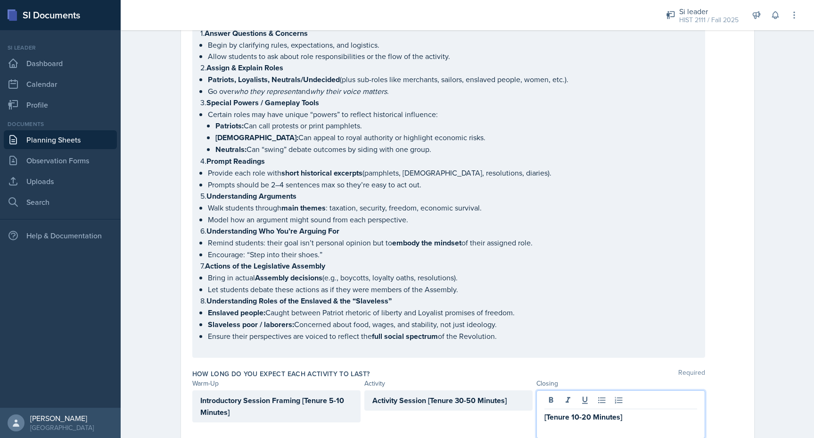
click at [554, 422] on p at bounding box center [621, 427] width 152 height 11
click at [544, 390] on div "[Tenure 10-20 Minutes]" at bounding box center [621, 414] width 168 height 48
click at [545, 411] on strong "[Tenure 10-20 Minutes]" at bounding box center [584, 416] width 78 height 11
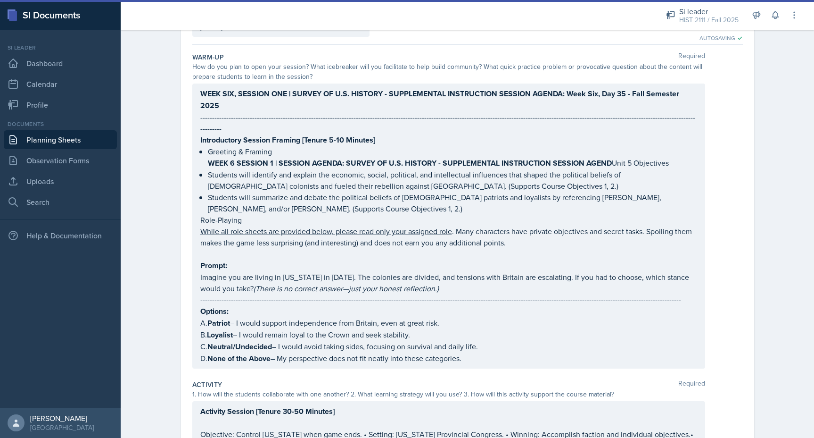
scroll to position [67, 0]
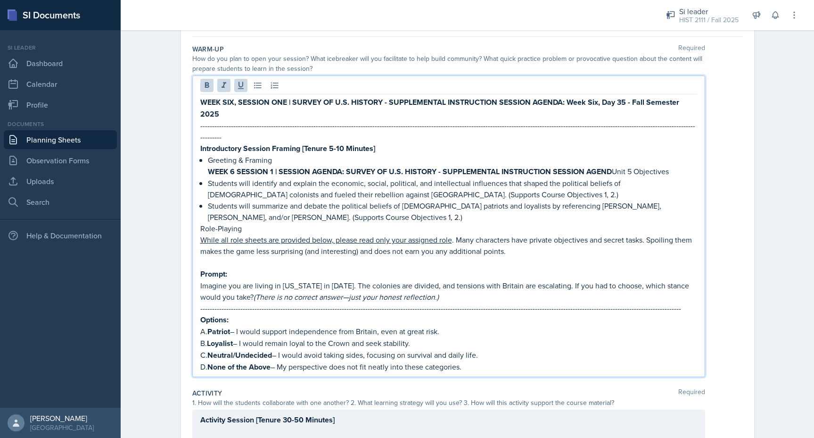
drag, startPoint x: 471, startPoint y: 354, endPoint x: 178, endPoint y: 53, distance: 419.8
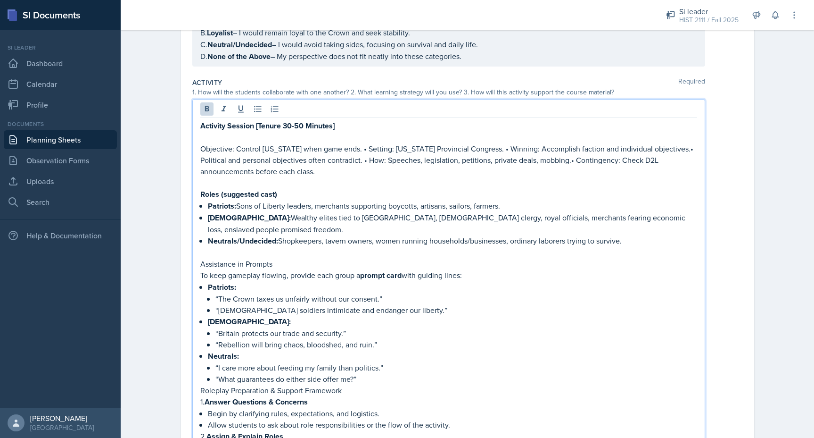
click at [201, 120] on strong "Activity Session [Tenure 30-50 Minutes]" at bounding box center [267, 125] width 134 height 11
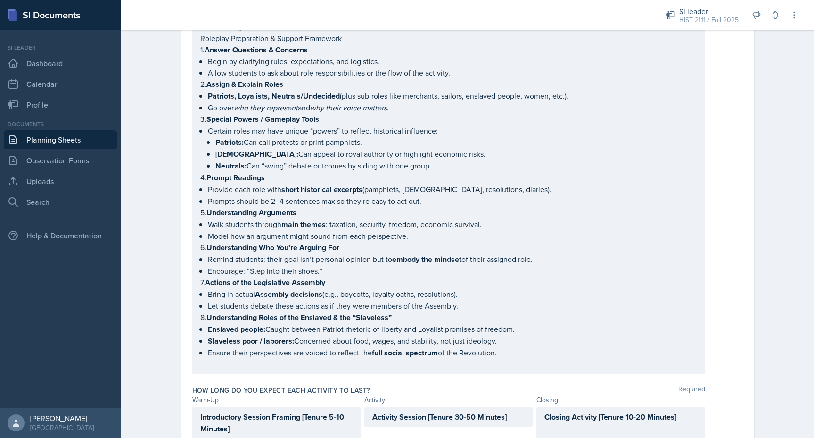
drag, startPoint x: 201, startPoint y: 107, endPoint x: 307, endPoint y: 252, distance: 179.4
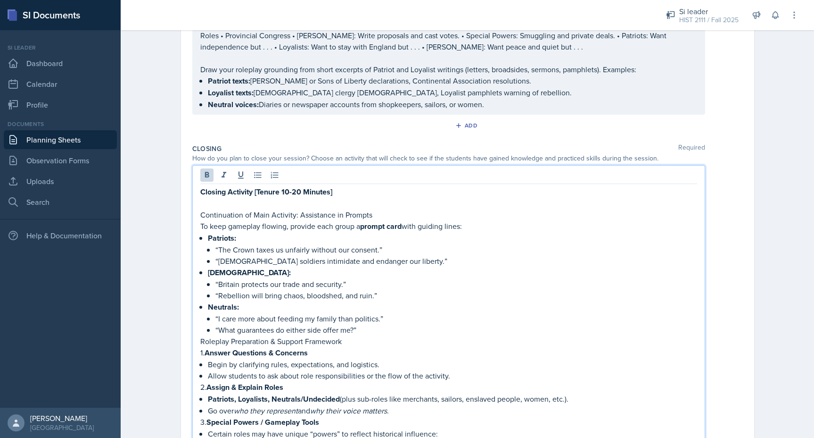
click at [200, 186] on strong "Closing Activity [Tenure 10-20 Minutes]" at bounding box center [266, 191] width 132 height 11
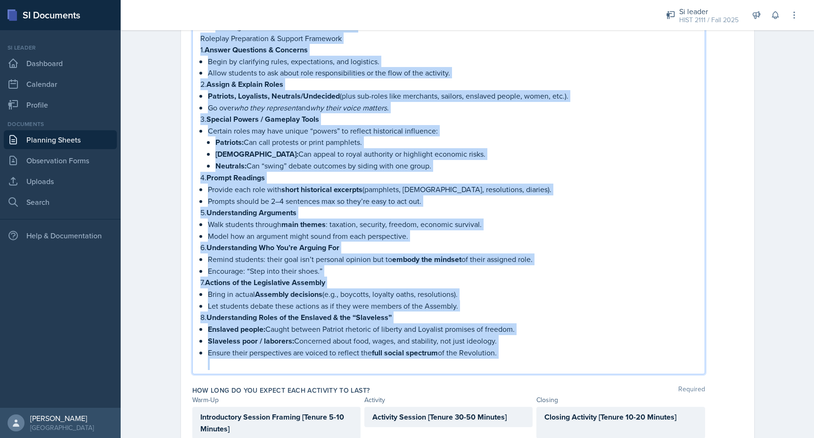
drag, startPoint x: 200, startPoint y: 155, endPoint x: 302, endPoint y: 450, distance: 311.6
click at [302, 437] on html "SI Documents Si leader Dashboard Calendar Profile Documents Planning Sheets Obs…" at bounding box center [407, 219] width 814 height 438
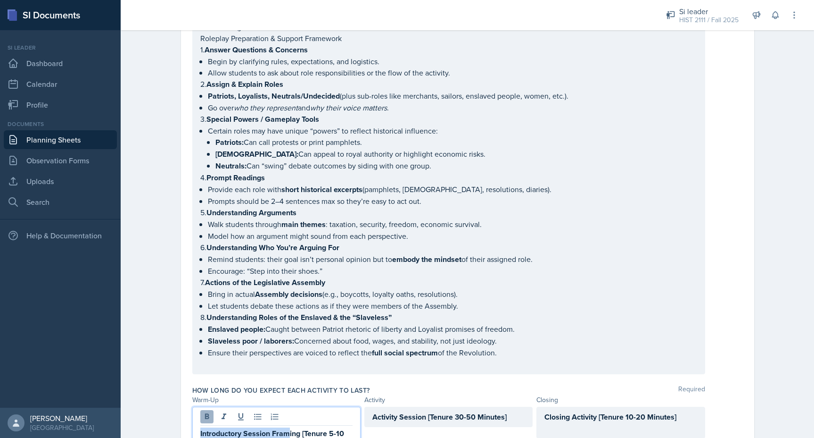
drag, startPoint x: 288, startPoint y: 390, endPoint x: 210, endPoint y: 372, distance: 79.9
click at [210, 406] on div "Introductory Session Framing [Tenure 5-10 Minutes]" at bounding box center [276, 430] width 168 height 49
drag, startPoint x: 239, startPoint y: 408, endPoint x: 190, endPoint y: 396, distance: 50.5
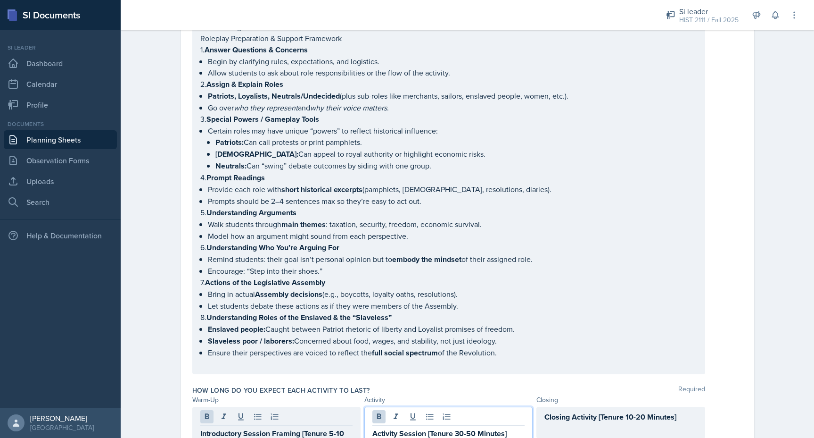
drag, startPoint x: 517, startPoint y: 380, endPoint x: 336, endPoint y: 380, distance: 180.6
click at [336, 406] on div "Introductory Session Framing [Tenure 5-10 Minutes] Activity Session [Tenure 30-…" at bounding box center [448, 430] width 513 height 49
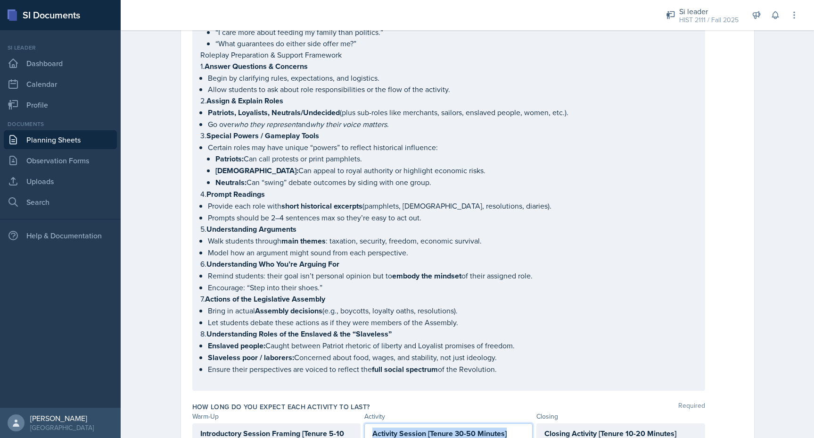
drag, startPoint x: 512, startPoint y: 393, endPoint x: 347, endPoint y: 393, distance: 166.0
click at [347, 423] on div "Introductory Session Framing [Tenure 5-10 Minutes] Activity Session [Tenure 30-…" at bounding box center [448, 439] width 513 height 32
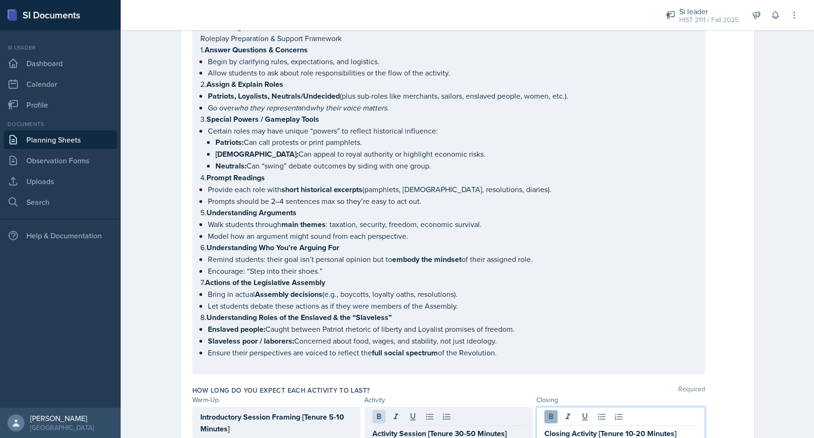
drag, startPoint x: 688, startPoint y: 380, endPoint x: 554, endPoint y: 381, distance: 133.4
click at [554, 406] on div "Closing Activity [Tenure 10-20 Minutes]" at bounding box center [621, 430] width 168 height 48
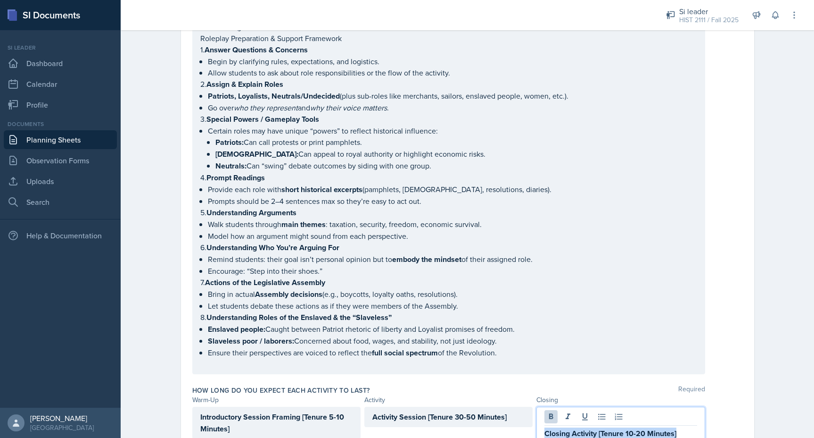
drag, startPoint x: 687, startPoint y: 396, endPoint x: 545, endPoint y: 396, distance: 141.9
click at [545, 427] on p "Closing Activity [Tenure 10-20 Minutes]" at bounding box center [621, 433] width 152 height 12
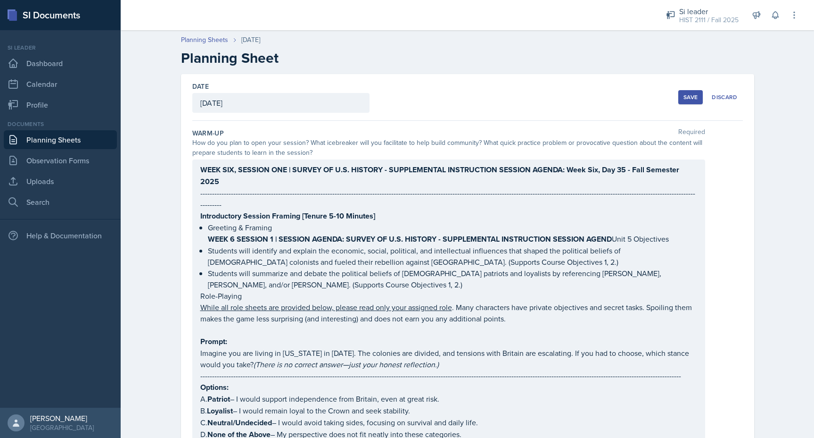
scroll to position [15, 0]
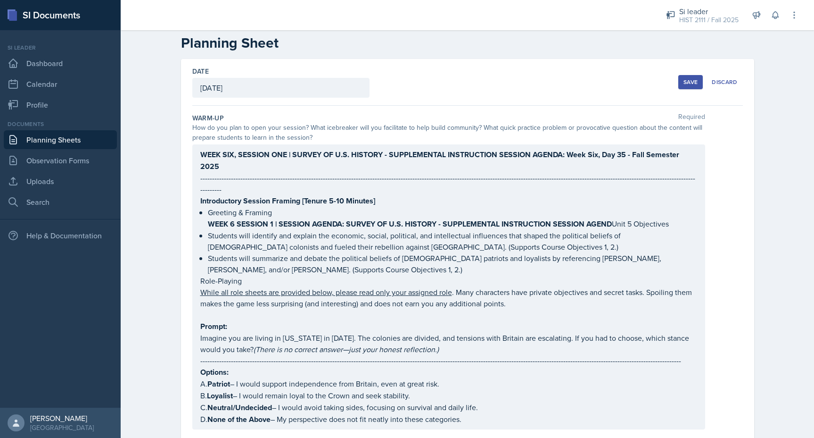
click at [696, 80] on div "Save" at bounding box center [691, 82] width 14 height 8
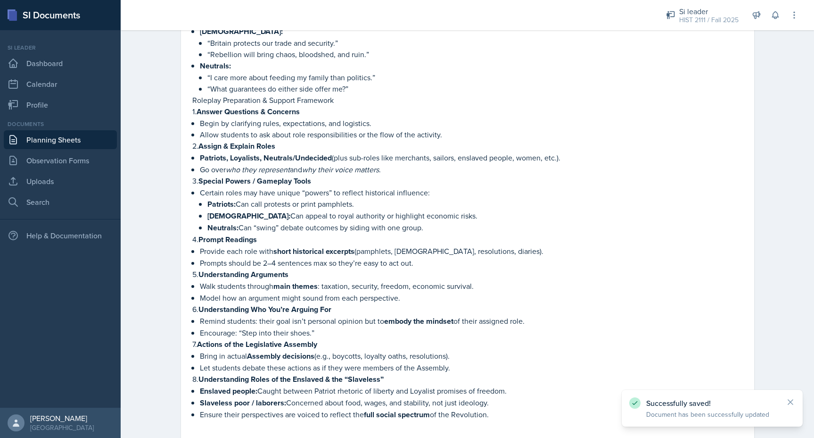
scroll to position [1269, 0]
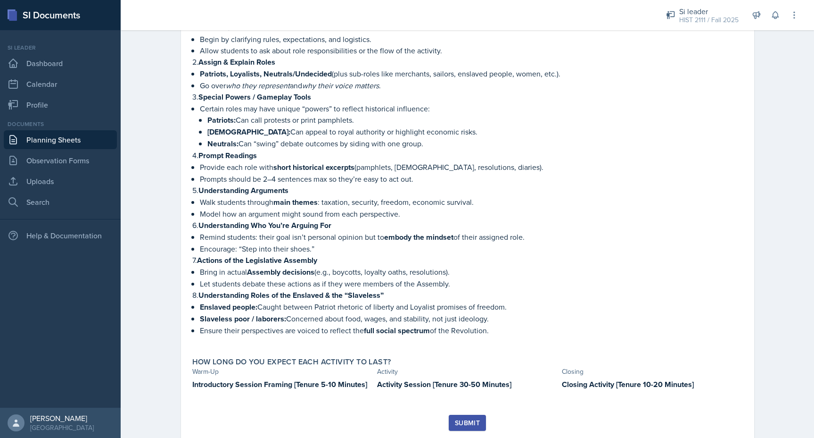
click at [466, 419] on div "Submit" at bounding box center [467, 423] width 25 height 8
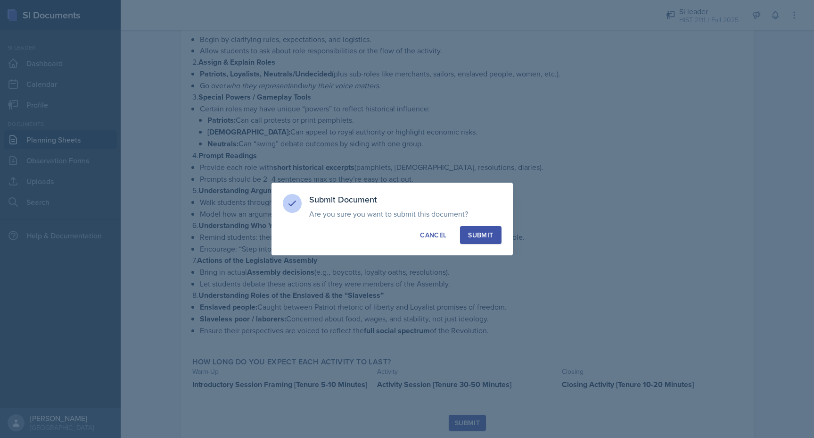
click at [483, 240] on button "Submit" at bounding box center [480, 235] width 41 height 18
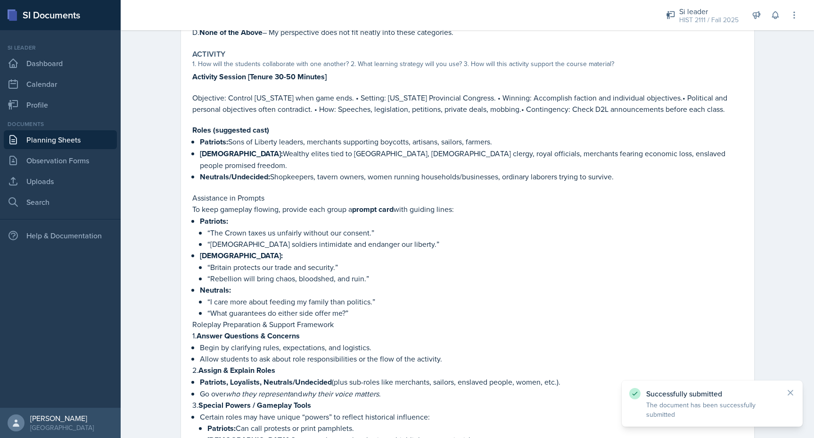
scroll to position [0, 0]
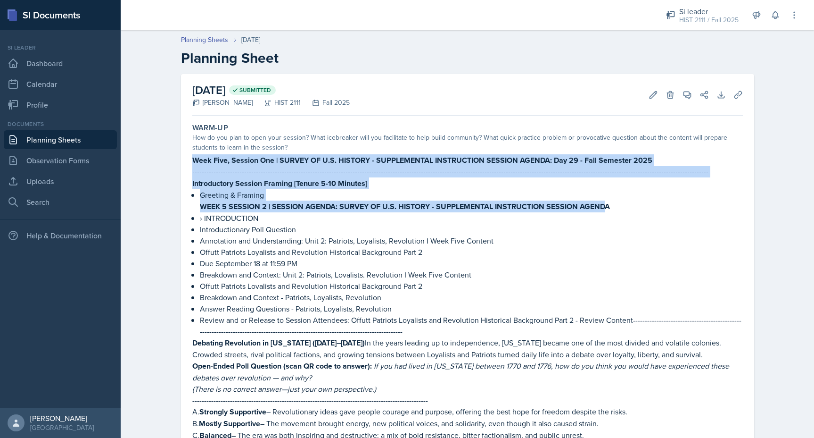
click at [48, 138] on link "Planning Sheets" at bounding box center [60, 139] width 113 height 19
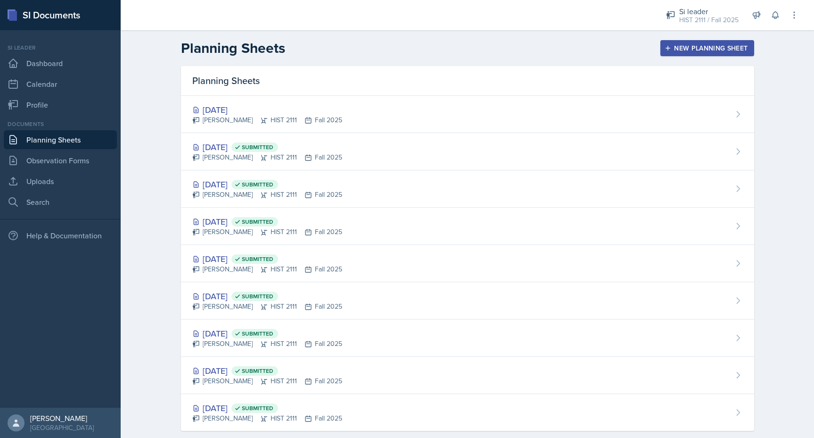
click at [670, 46] on icon "button" at bounding box center [668, 48] width 7 height 7
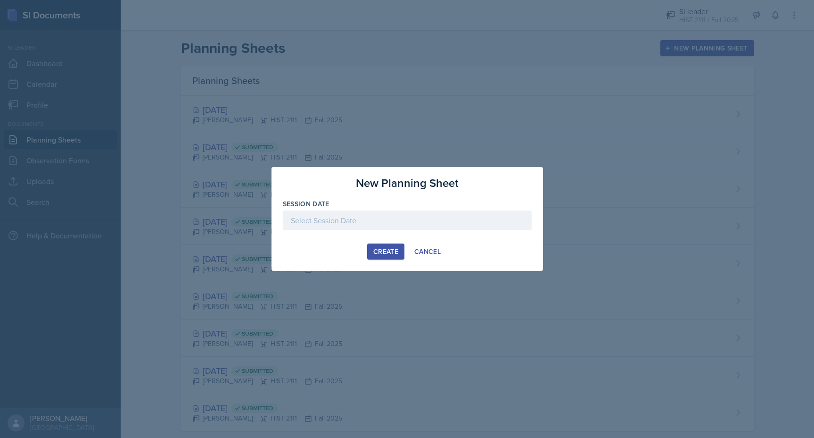
click at [325, 221] on div at bounding box center [407, 220] width 249 height 20
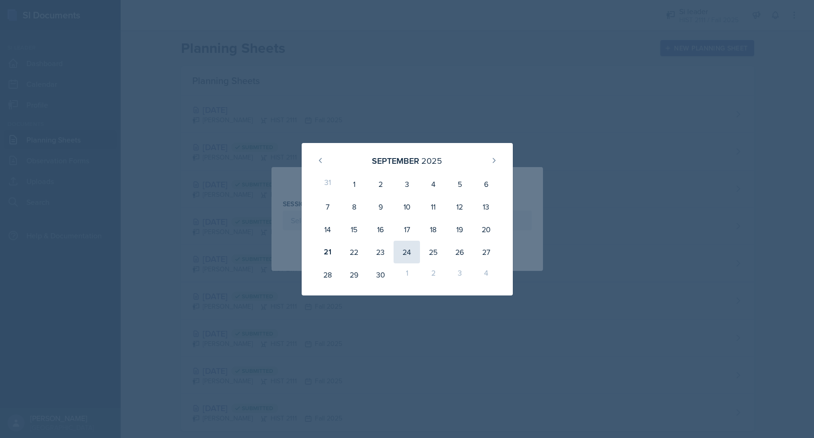
click at [411, 255] on div "24" at bounding box center [407, 251] width 26 height 23
type input "[DATE]"
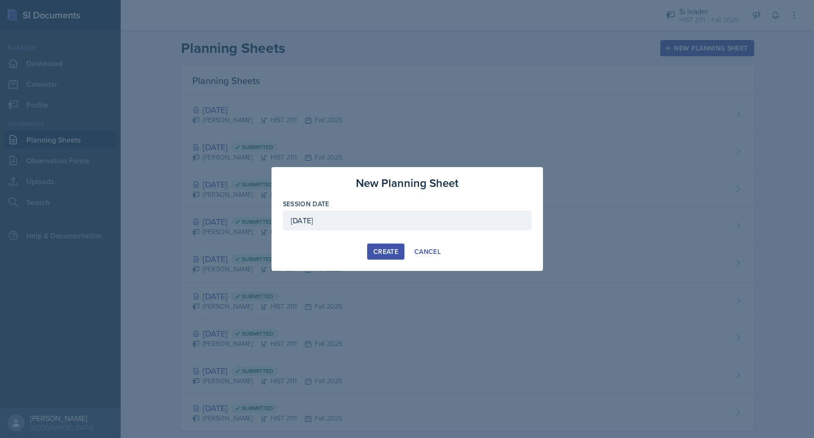
click at [372, 253] on button "Create" at bounding box center [385, 251] width 37 height 16
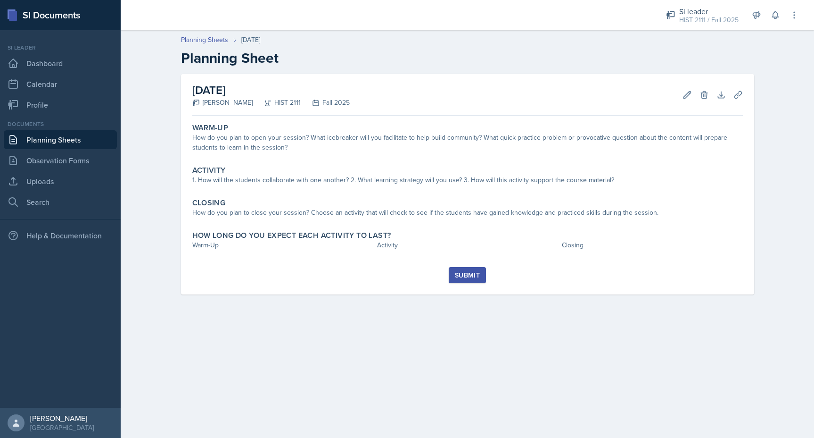
click at [495, 146] on div "How do you plan to open your session? What icebreaker will you facilitate to he…" at bounding box center [467, 142] width 551 height 20
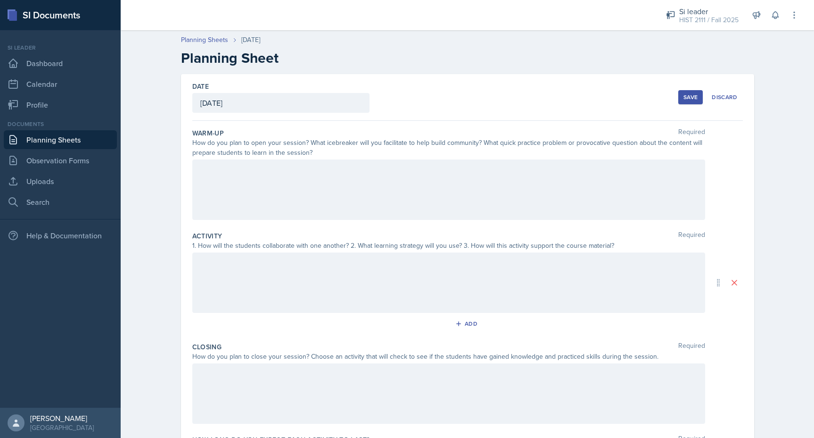
click at [305, 186] on div at bounding box center [448, 189] width 513 height 60
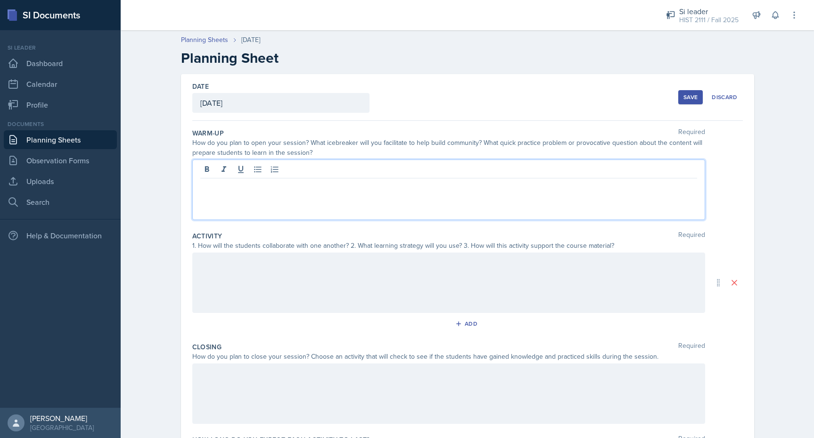
scroll to position [7, 0]
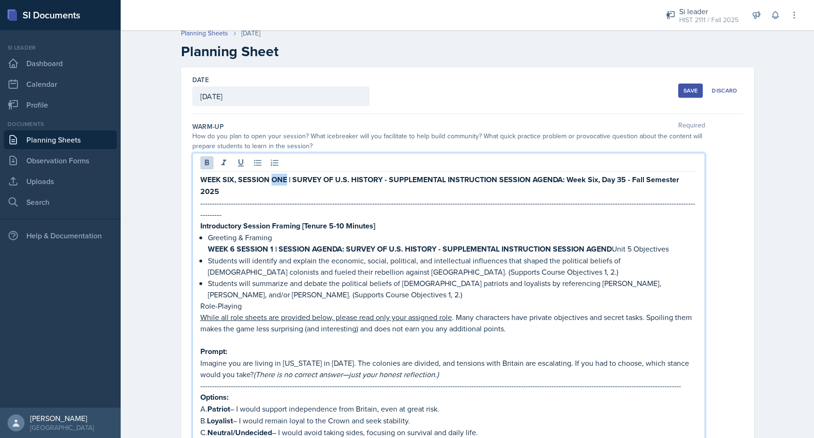
drag, startPoint x: 286, startPoint y: 180, endPoint x: 273, endPoint y: 180, distance: 13.2
click at [273, 180] on strong "WEEK SIX, SESSION ONE | SURVEY OF U.S. HISTORY - SUPPLEMENTAL INSTRUCTION SESSI…" at bounding box center [440, 185] width 481 height 23
click at [623, 179] on strong "WEEK SIX, SESSION TWO | SURVEY OF U.S. HISTORY - SUPPLEMENTAL INSTRUCTION SESSI…" at bounding box center [441, 185] width 482 height 23
click at [273, 243] on strong "WEEK 6 SESSION 1 | SESSION AGENDA: SURVEY OF U.S. HISTORY - SUPPLEMENTAL INSTRU…" at bounding box center [410, 248] width 404 height 11
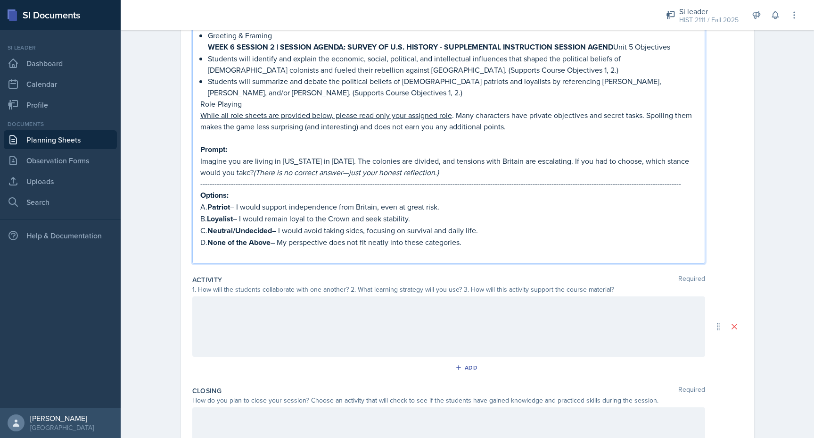
scroll to position [225, 0]
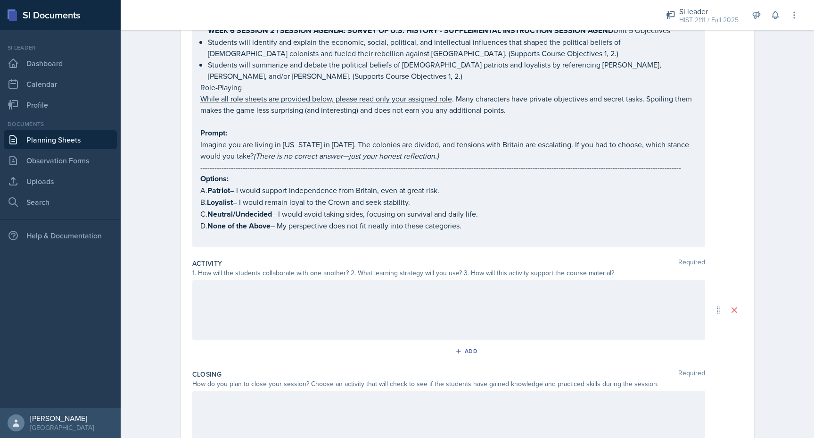
click at [266, 290] on div at bounding box center [448, 310] width 513 height 60
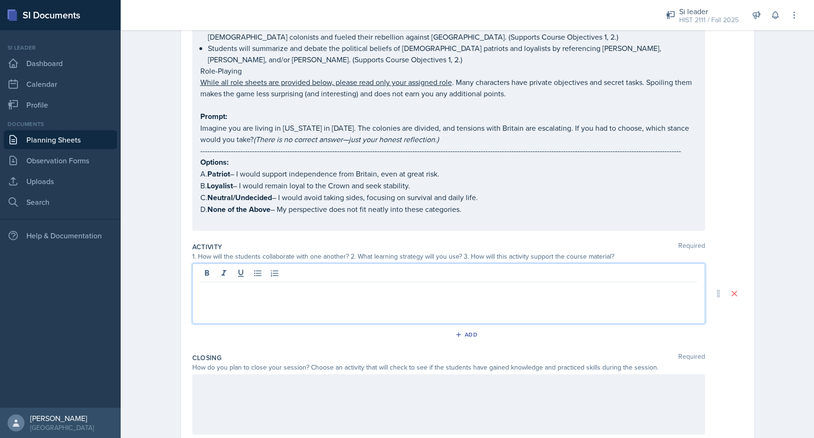
scroll to position [723, 0]
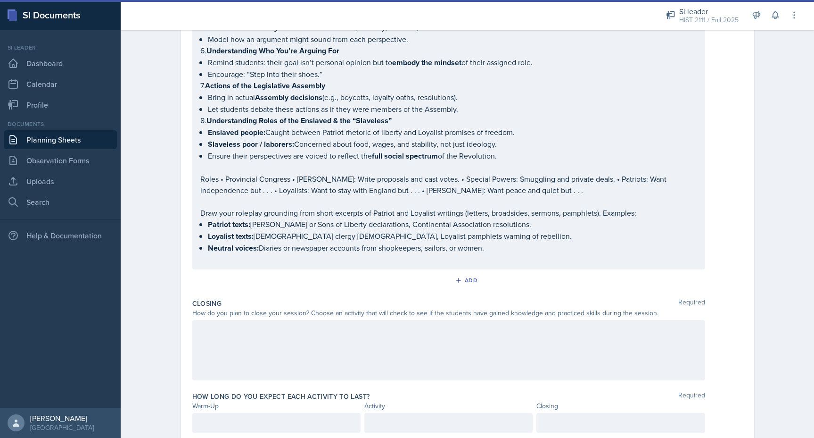
click at [337, 320] on div at bounding box center [448, 350] width 513 height 60
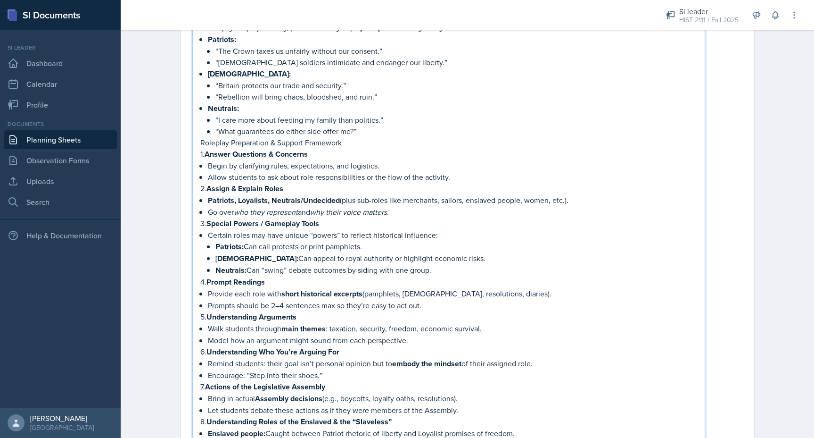
scroll to position [1378, 0]
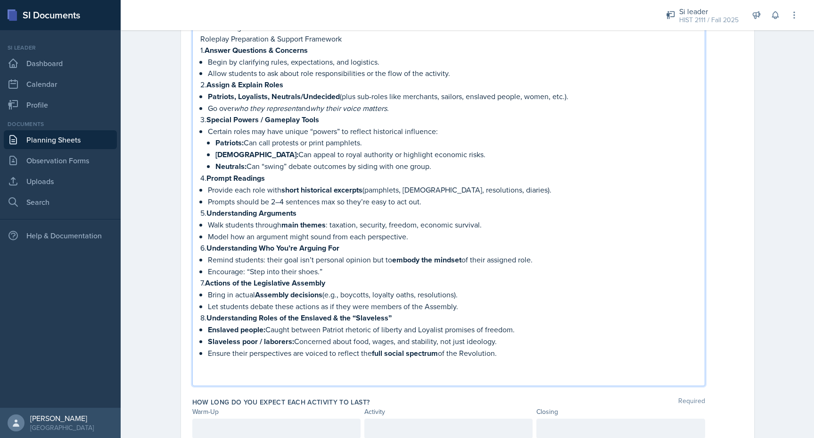
click at [250, 418] on div at bounding box center [276, 428] width 168 height 20
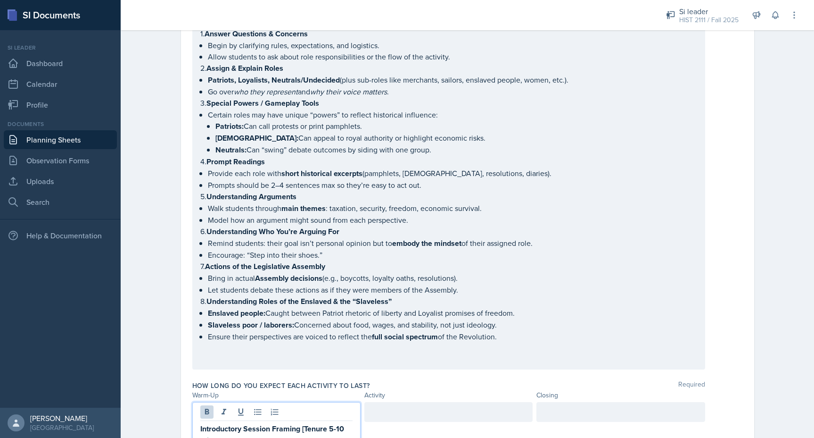
click at [396, 402] on div at bounding box center [448, 412] width 168 height 20
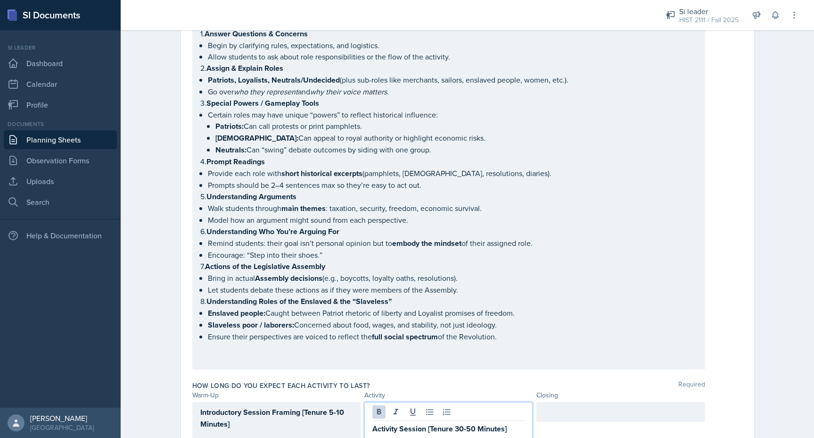
click at [621, 402] on div at bounding box center [621, 423] width 168 height 43
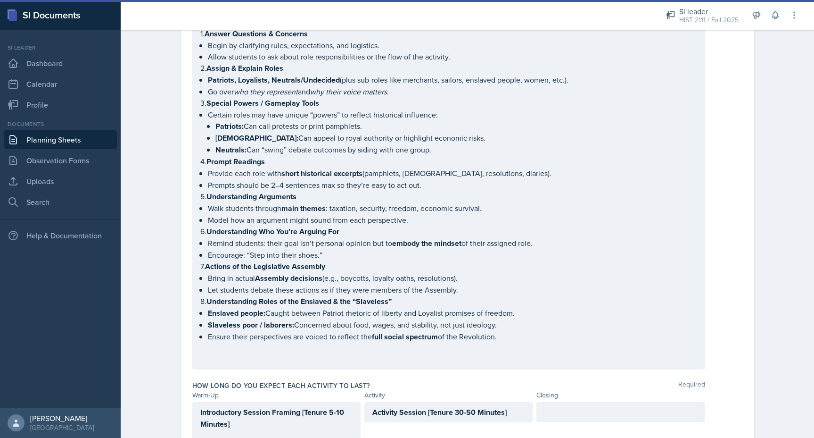
click at [615, 402] on div at bounding box center [621, 412] width 168 height 20
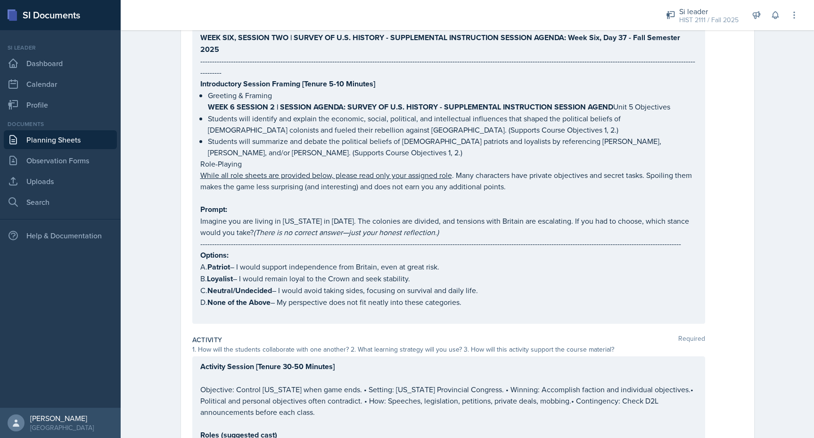
scroll to position [0, 0]
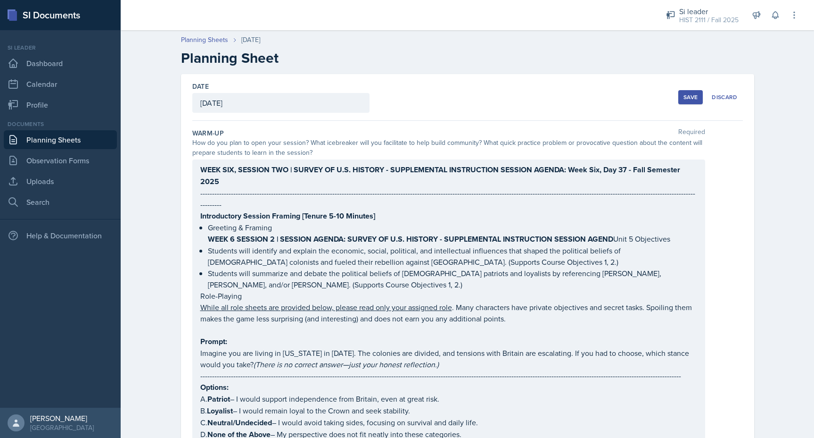
click at [687, 100] on div "Save" at bounding box center [691, 97] width 14 height 8
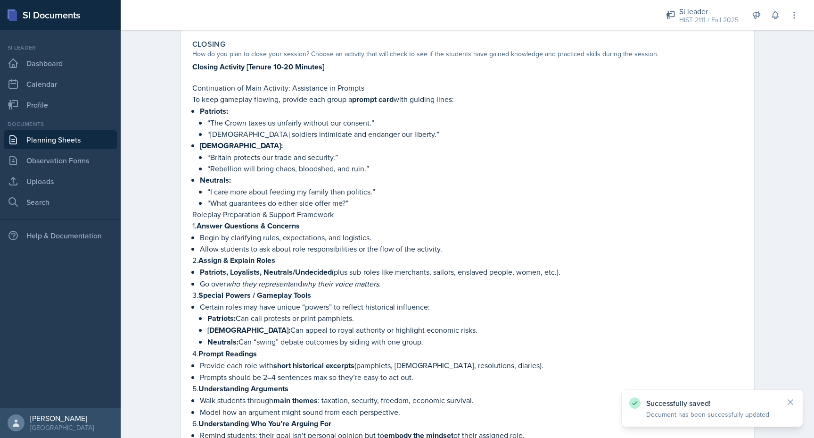
scroll to position [1297, 0]
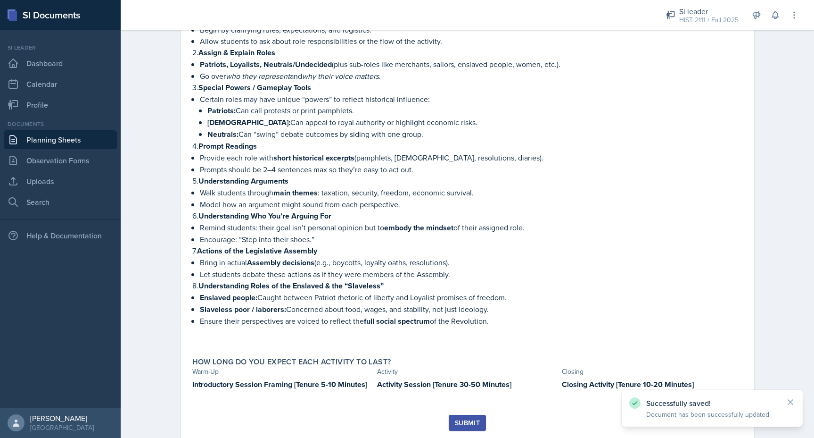
click at [464, 419] on div "Submit" at bounding box center [467, 423] width 25 height 8
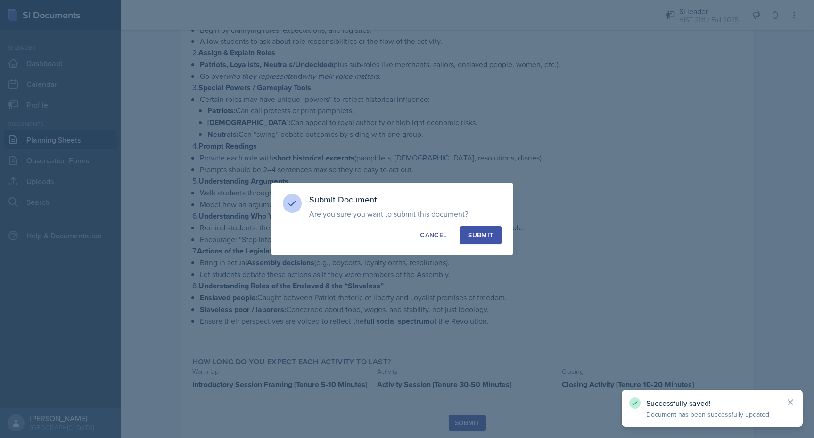
click at [480, 239] on div "Submit" at bounding box center [480, 234] width 25 height 9
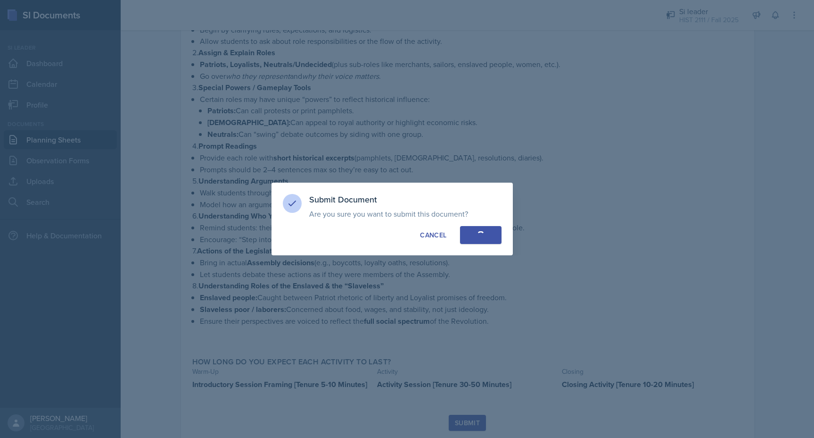
scroll to position [1270, 0]
